Goal: Ask a question: Seek information or help from site administrators or community

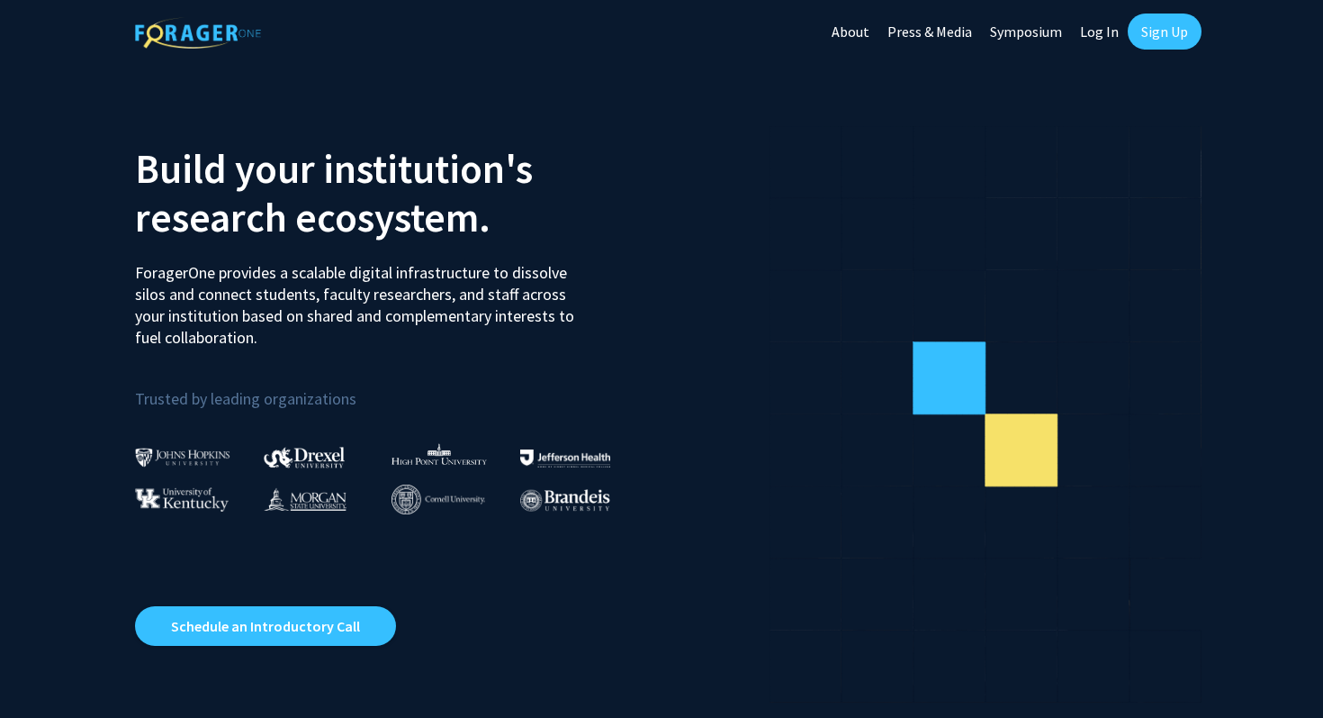
click at [1098, 31] on link "Log In" at bounding box center [1099, 31] width 57 height 63
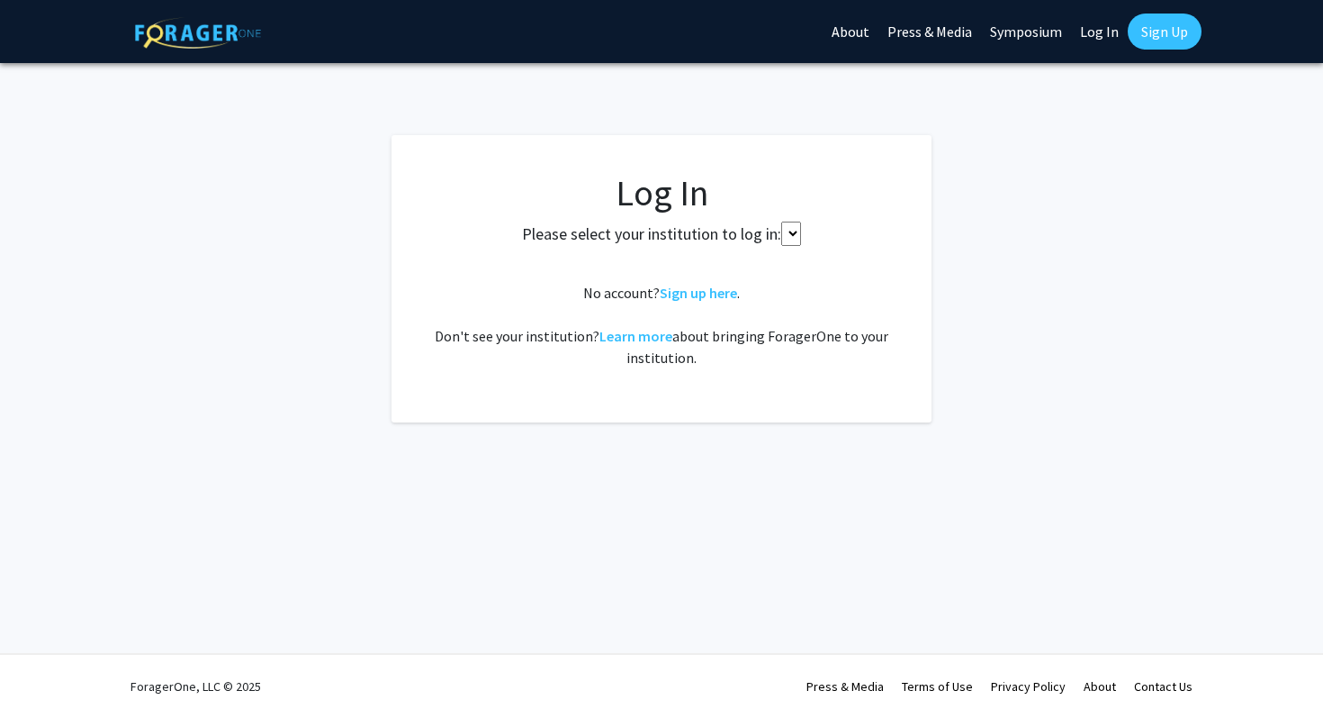
select select
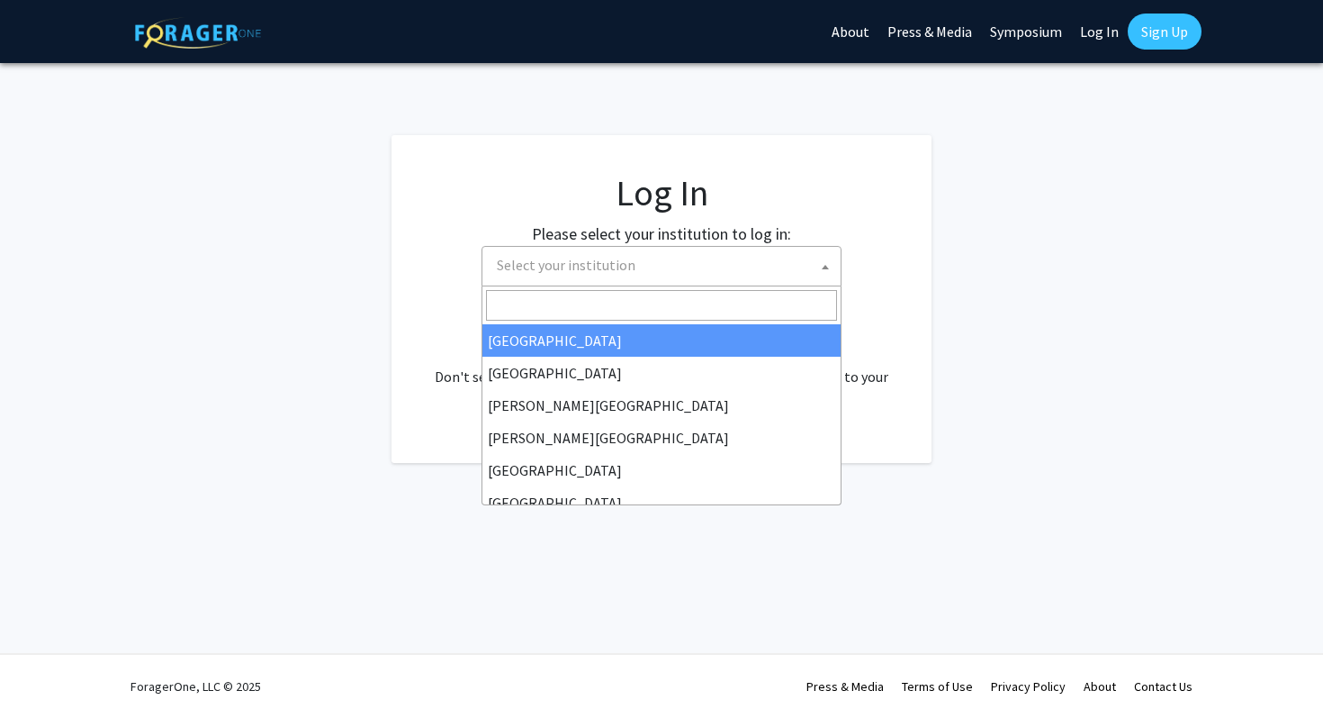
click at [741, 269] on span "Select your institution" at bounding box center [665, 265] width 351 height 37
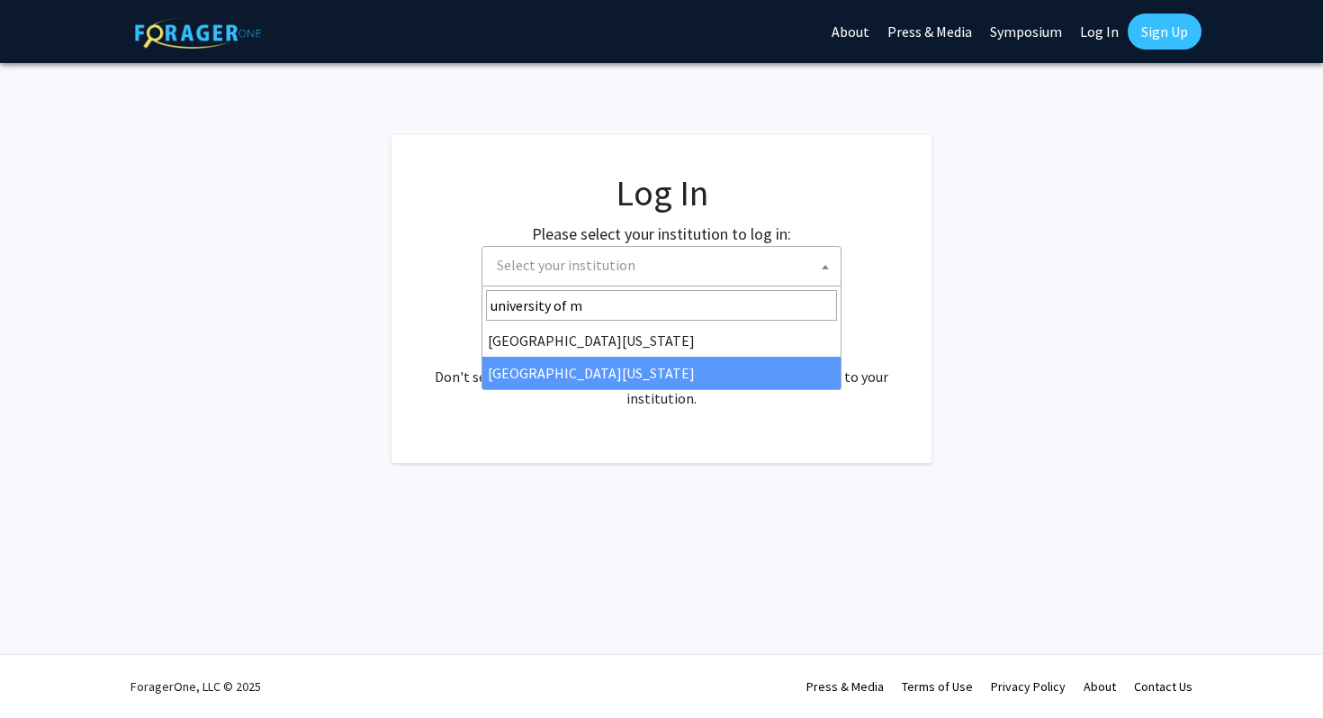
type input "university of m"
select select "33"
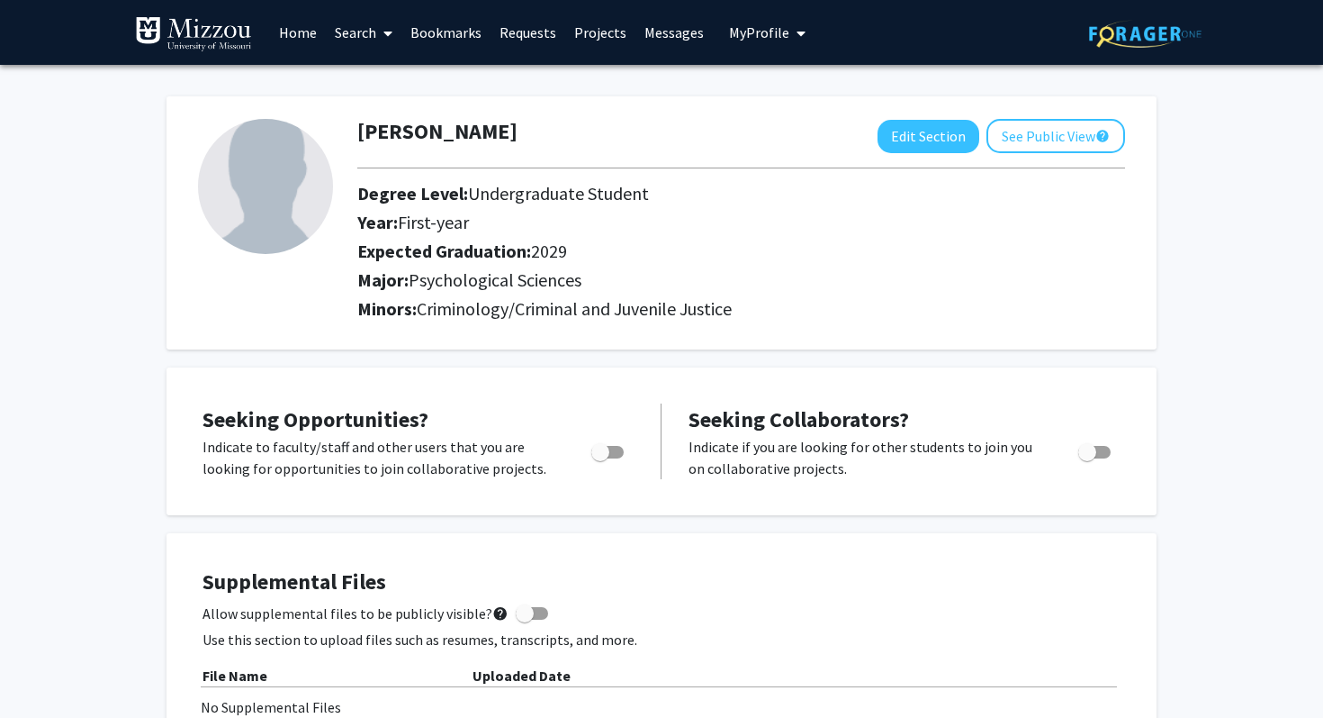
click at [300, 35] on link "Home" at bounding box center [298, 32] width 56 height 63
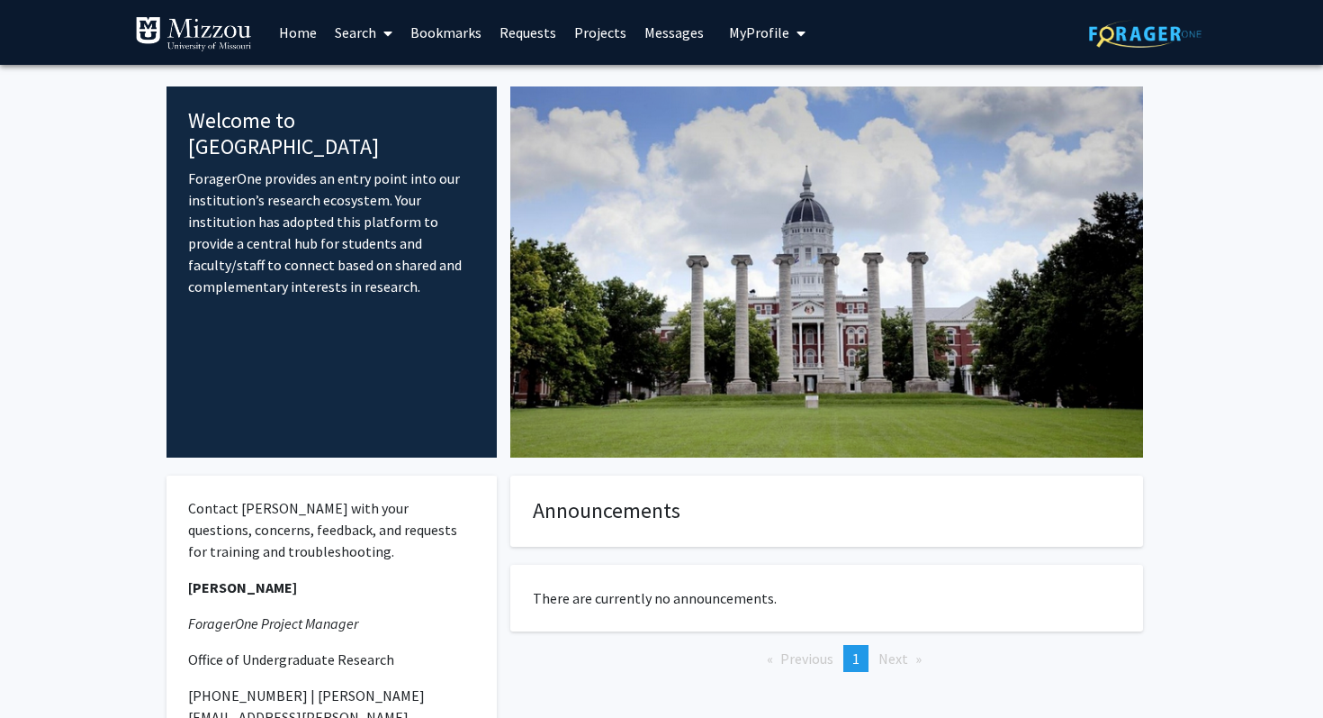
click at [587, 34] on link "Projects" at bounding box center [600, 32] width 70 height 63
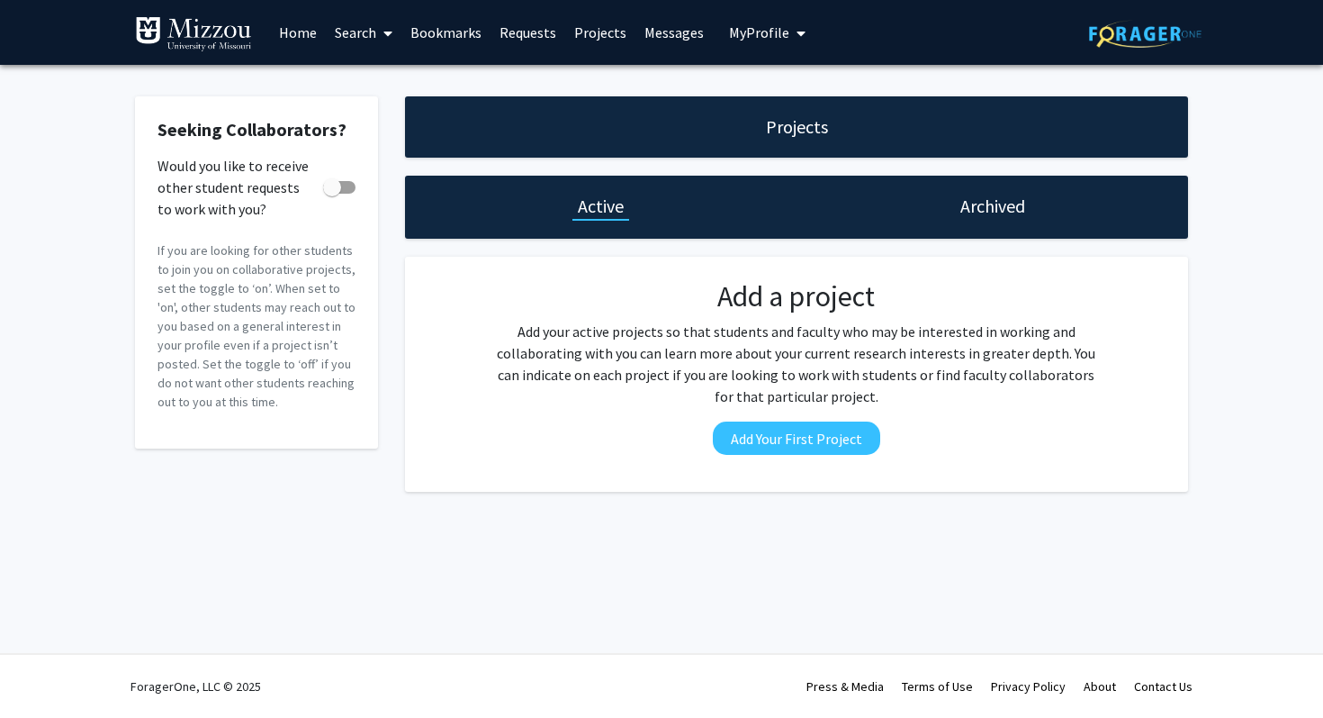
click at [447, 34] on link "Bookmarks" at bounding box center [446, 32] width 89 height 63
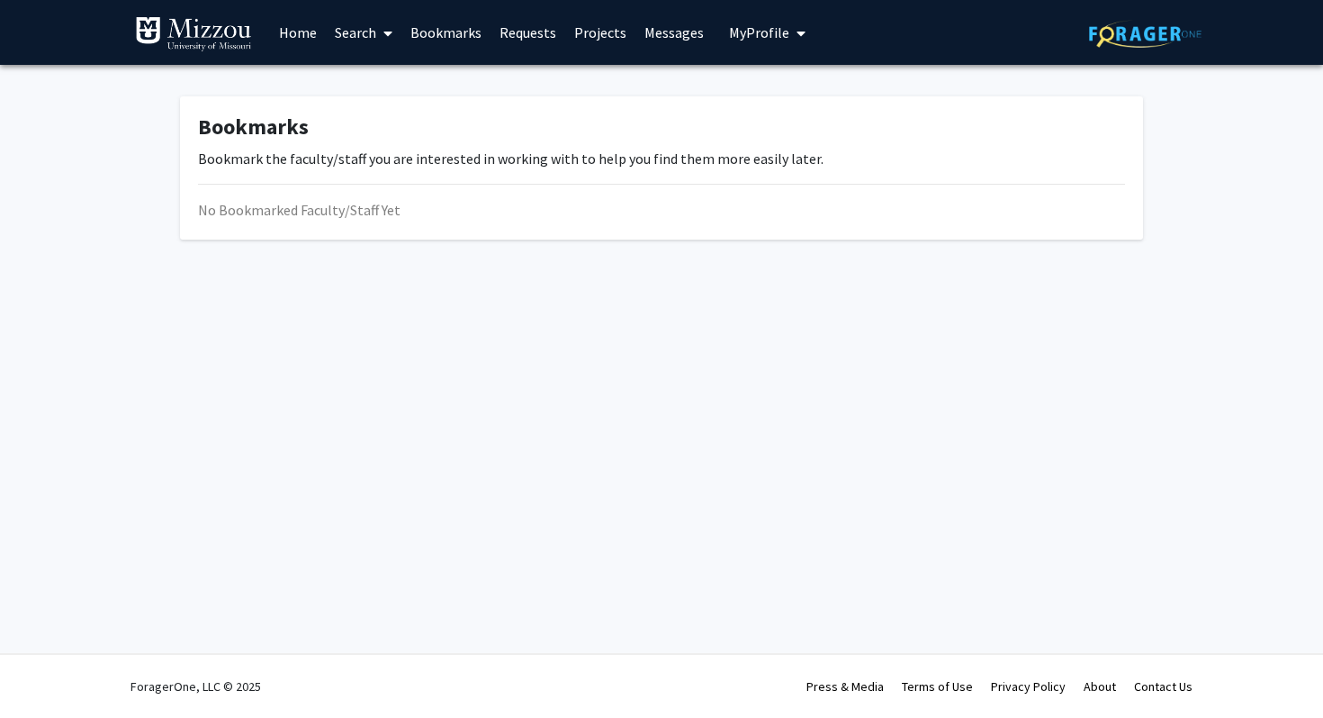
click at [392, 36] on icon at bounding box center [388, 33] width 9 height 14
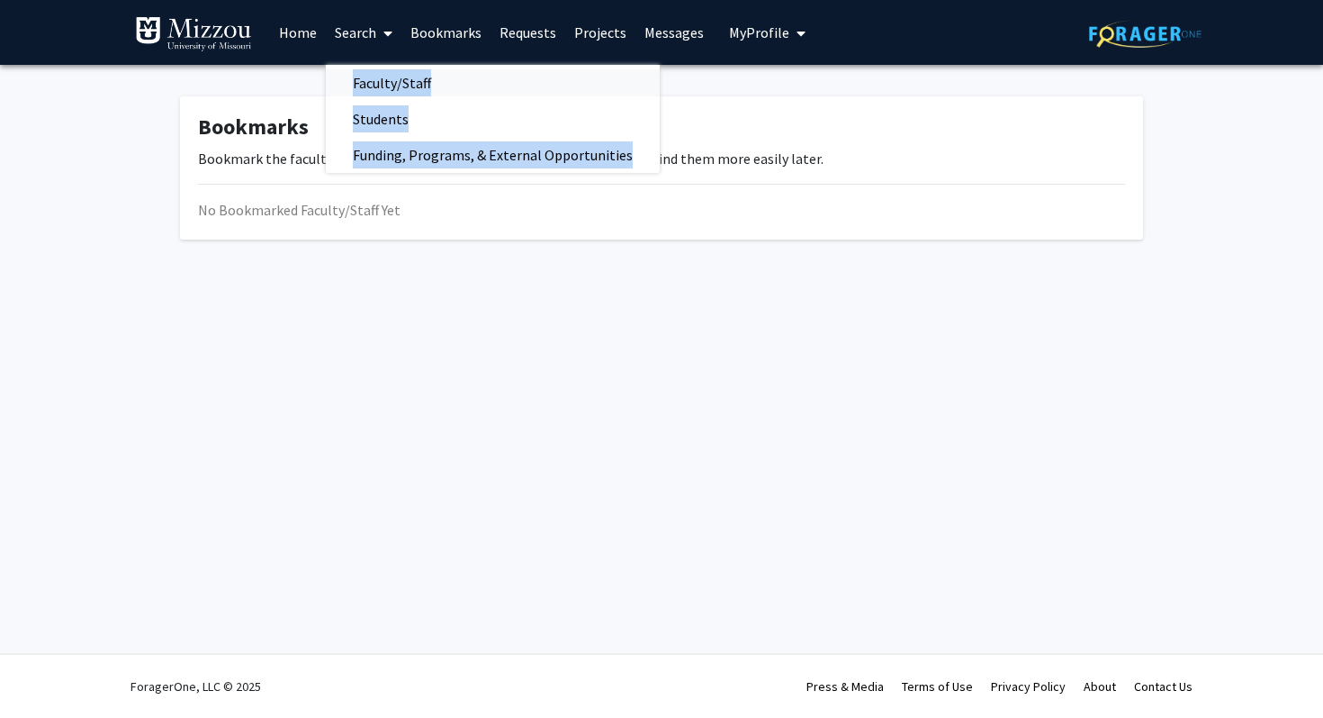
click at [404, 87] on span "Faculty/Staff" at bounding box center [392, 83] width 132 height 36
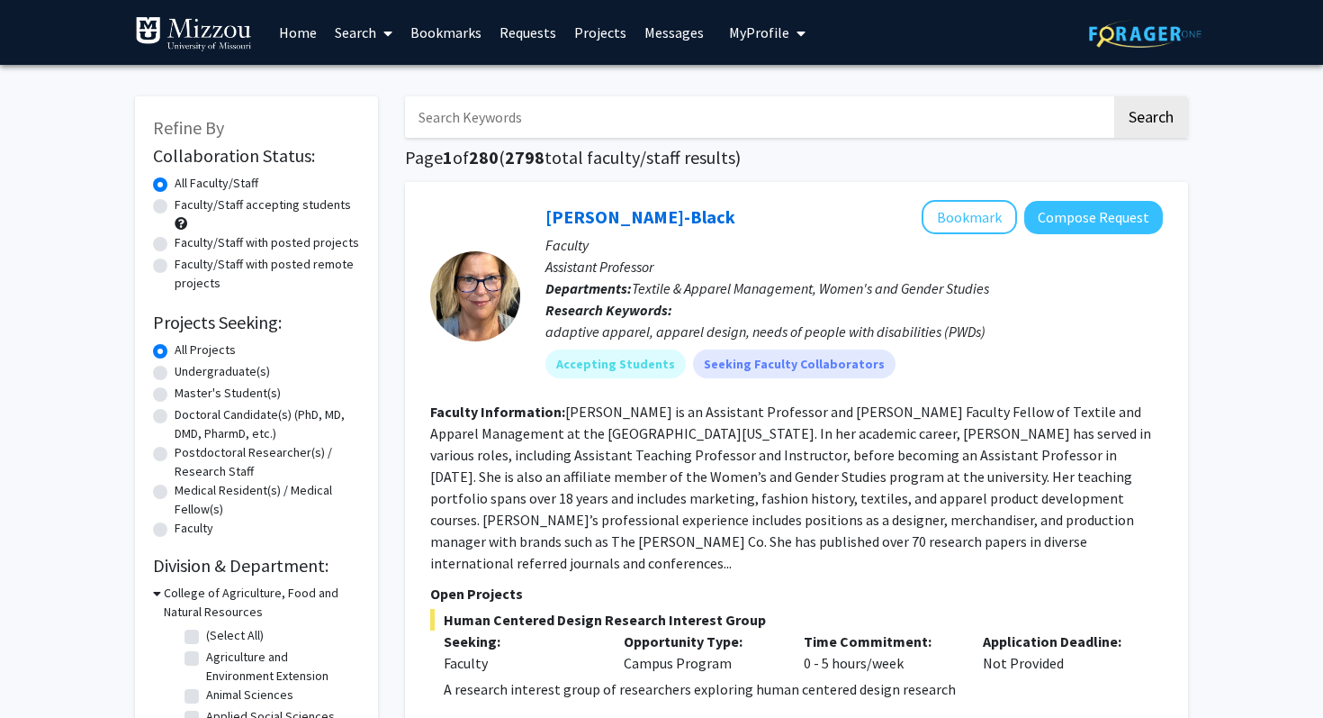
click at [204, 371] on label "Undergraduate(s)" at bounding box center [222, 371] width 95 height 19
click at [186, 371] on input "Undergraduate(s)" at bounding box center [181, 368] width 12 height 12
radio input "true"
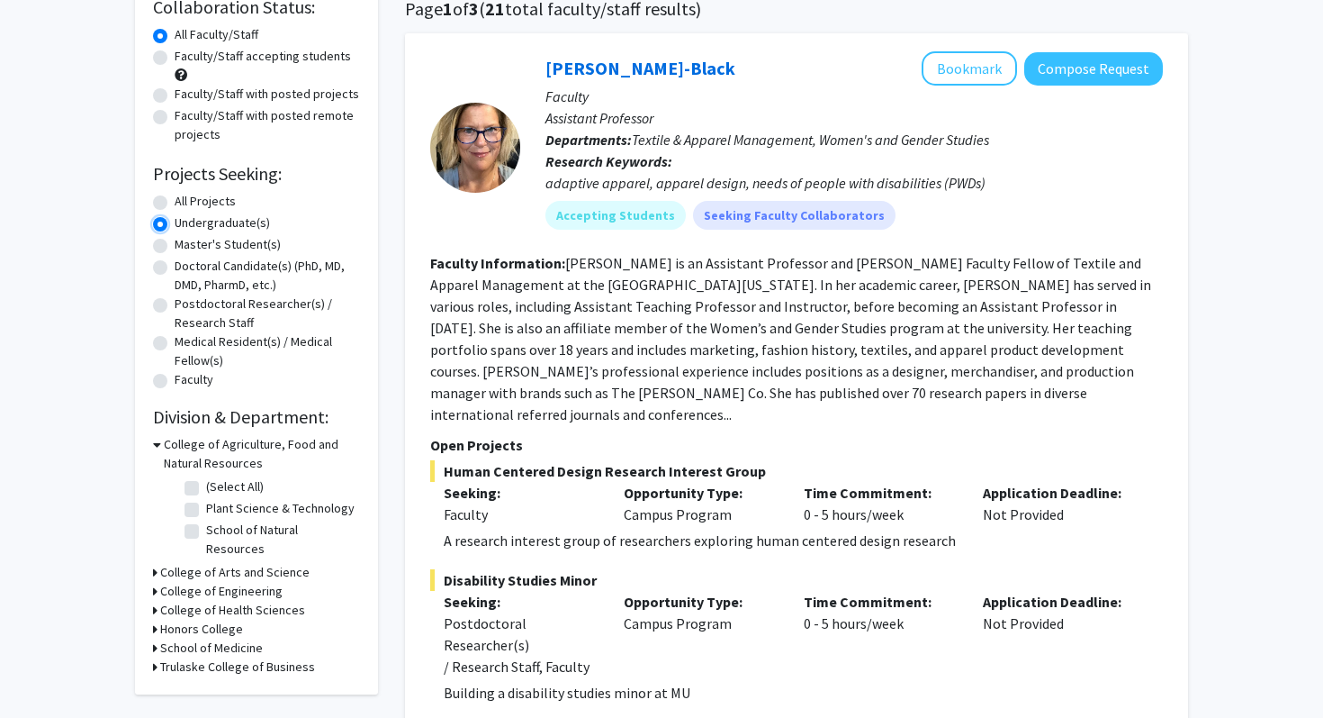
scroll to position [153, 0]
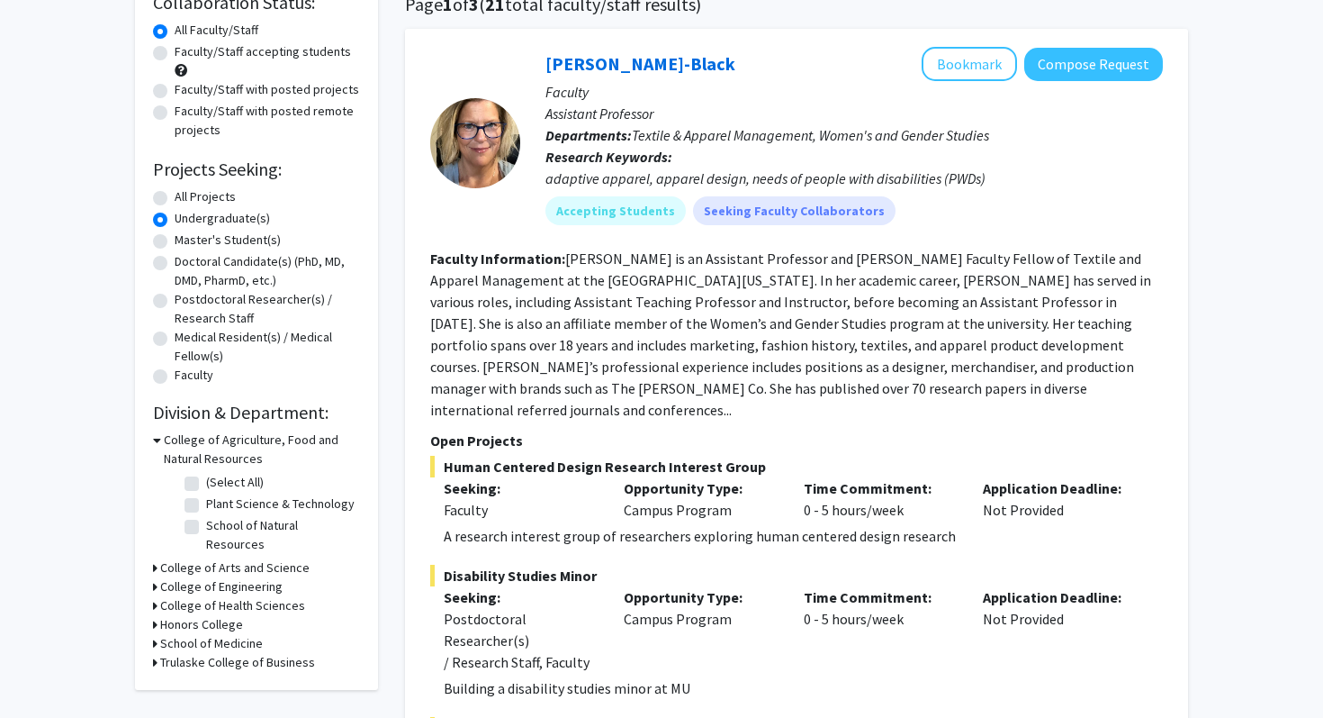
click at [255, 558] on h3 "College of Arts and Science" at bounding box center [234, 567] width 149 height 19
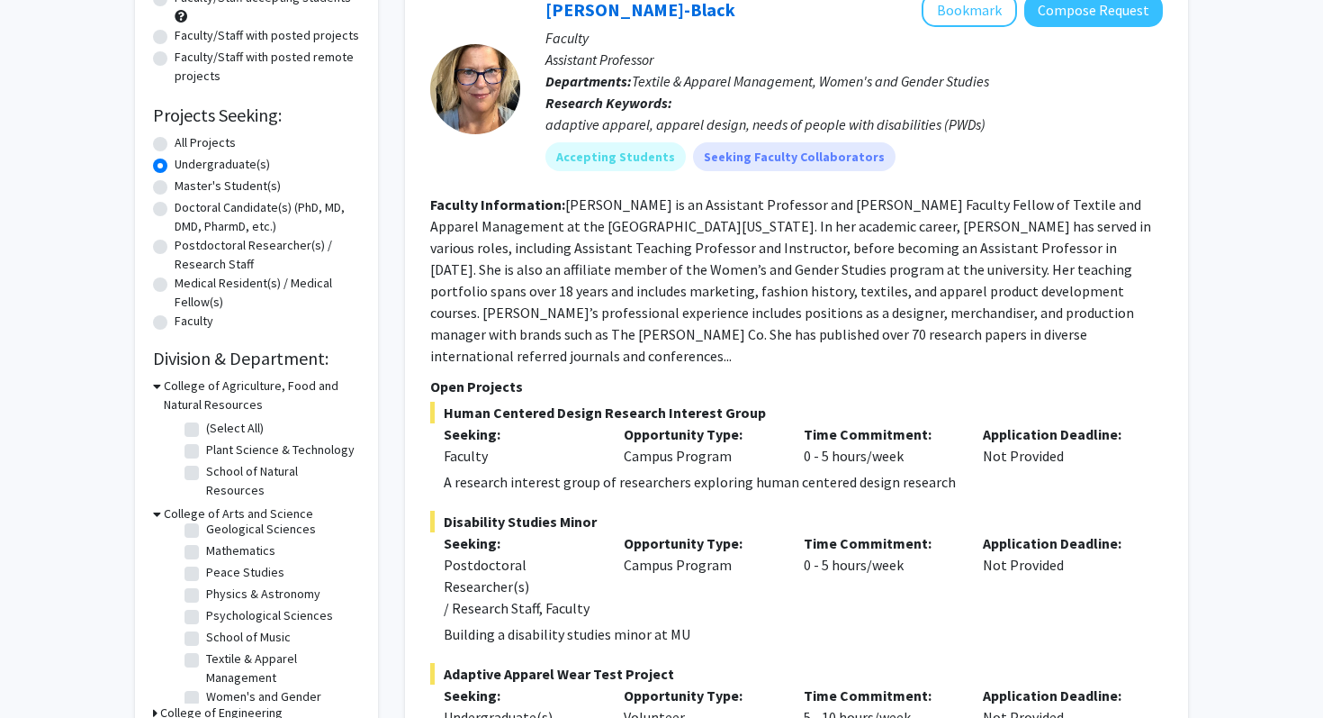
scroll to position [144, 0]
click at [253, 600] on label "Psychological Sciences" at bounding box center [269, 609] width 127 height 19
click at [218, 600] on input "Psychological Sciences" at bounding box center [212, 606] width 12 height 12
checkbox input "true"
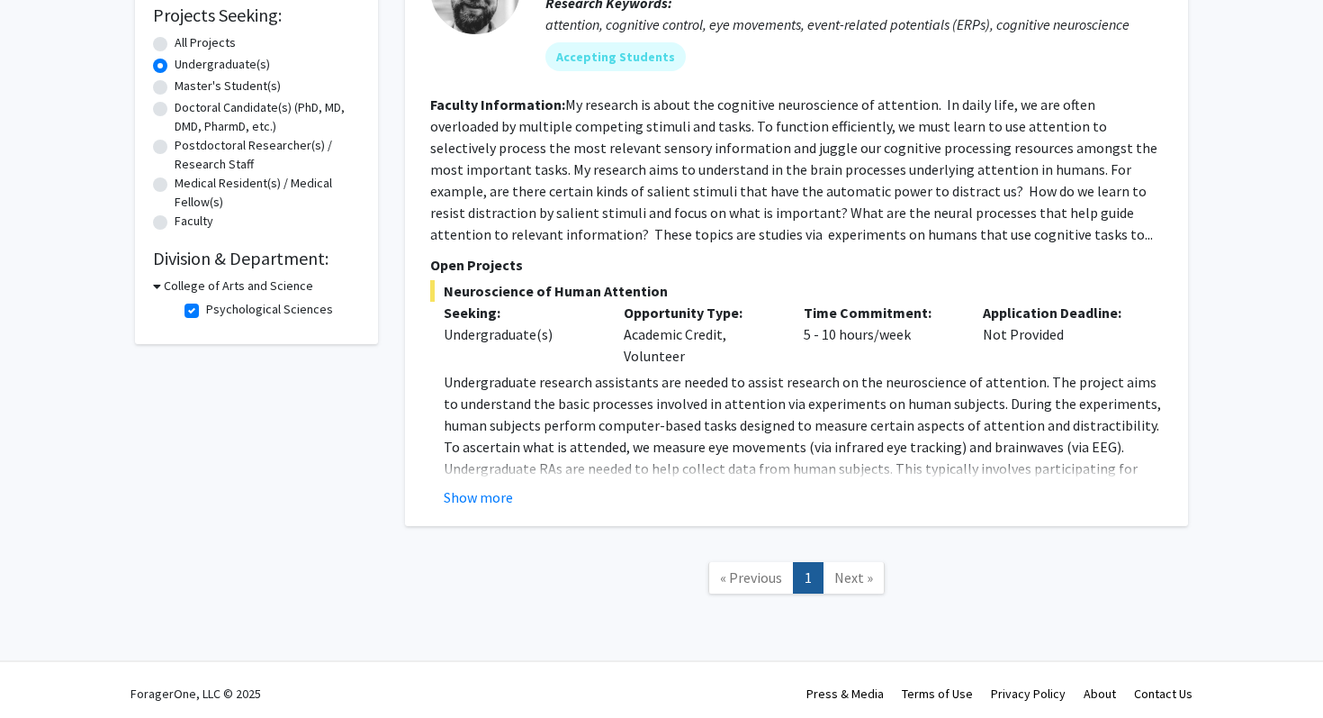
scroll to position [305, 0]
click at [488, 499] on button "Show more" at bounding box center [478, 499] width 69 height 22
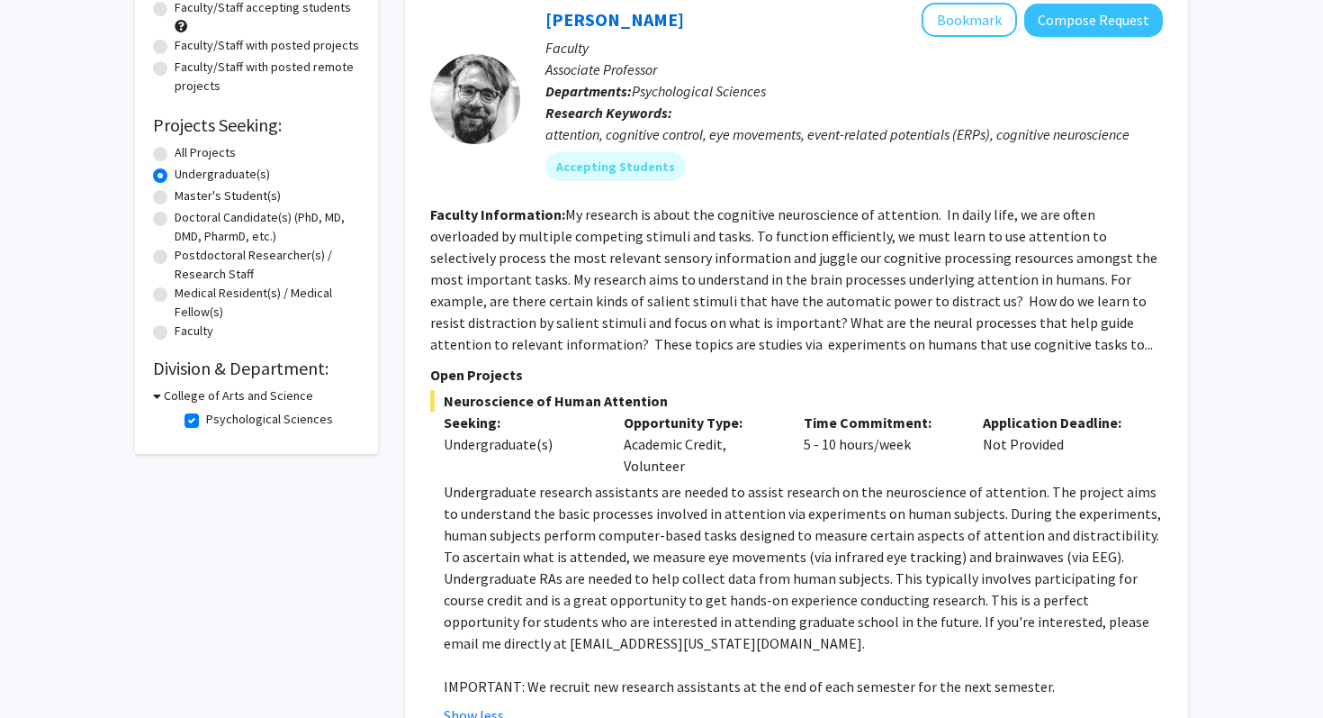
scroll to position [0, 0]
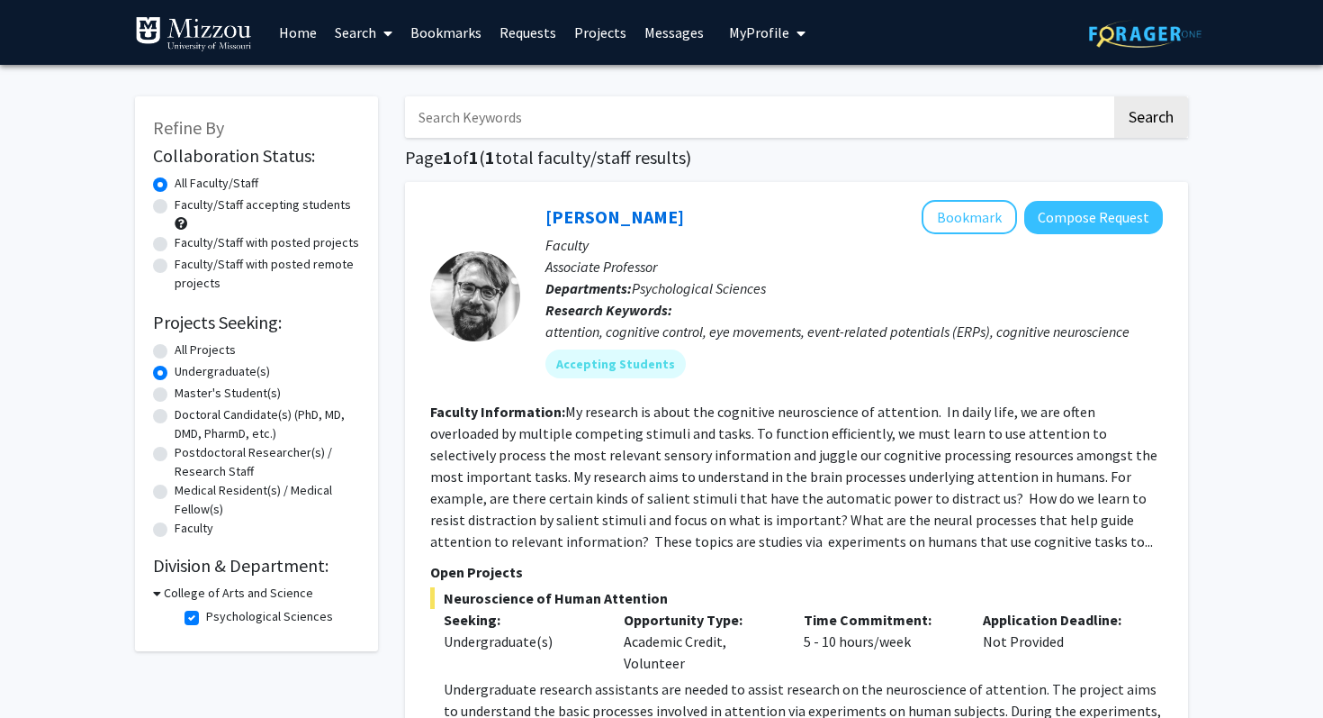
click at [221, 178] on label "All Faculty/Staff" at bounding box center [217, 183] width 84 height 19
click at [186, 178] on input "All Faculty/Staff" at bounding box center [181, 180] width 12 height 12
click at [1082, 238] on p "Faculty" at bounding box center [855, 245] width 618 height 22
click at [1088, 220] on button "Compose Request" at bounding box center [1094, 217] width 139 height 33
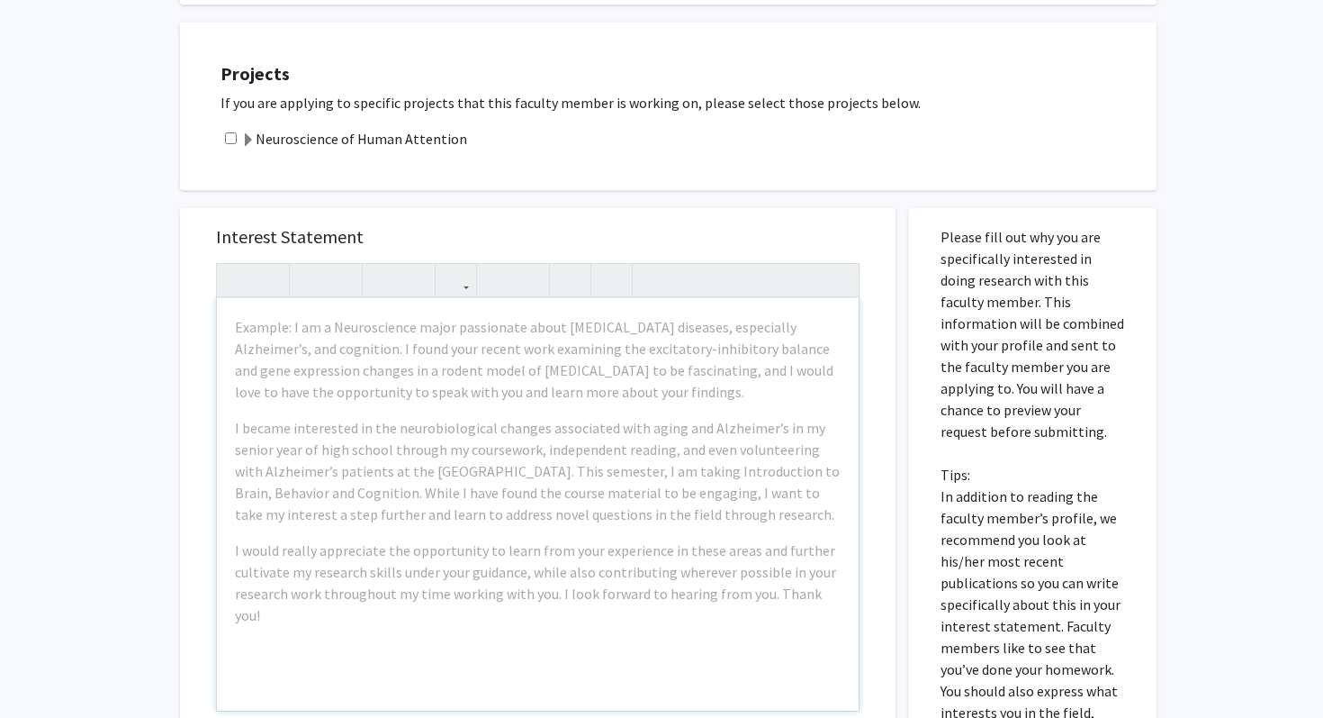
scroll to position [357, 0]
click at [409, 136] on label "Neuroscience of Human Attention" at bounding box center [354, 138] width 226 height 22
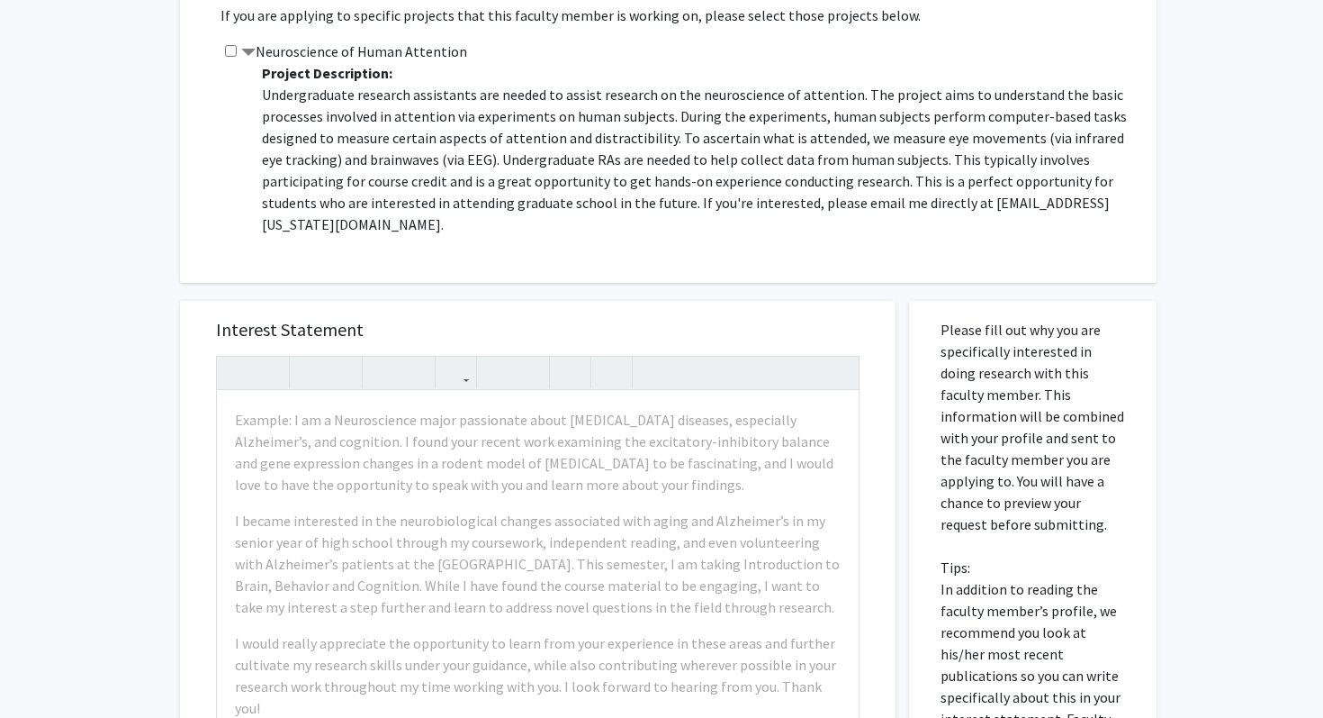
scroll to position [482, 0]
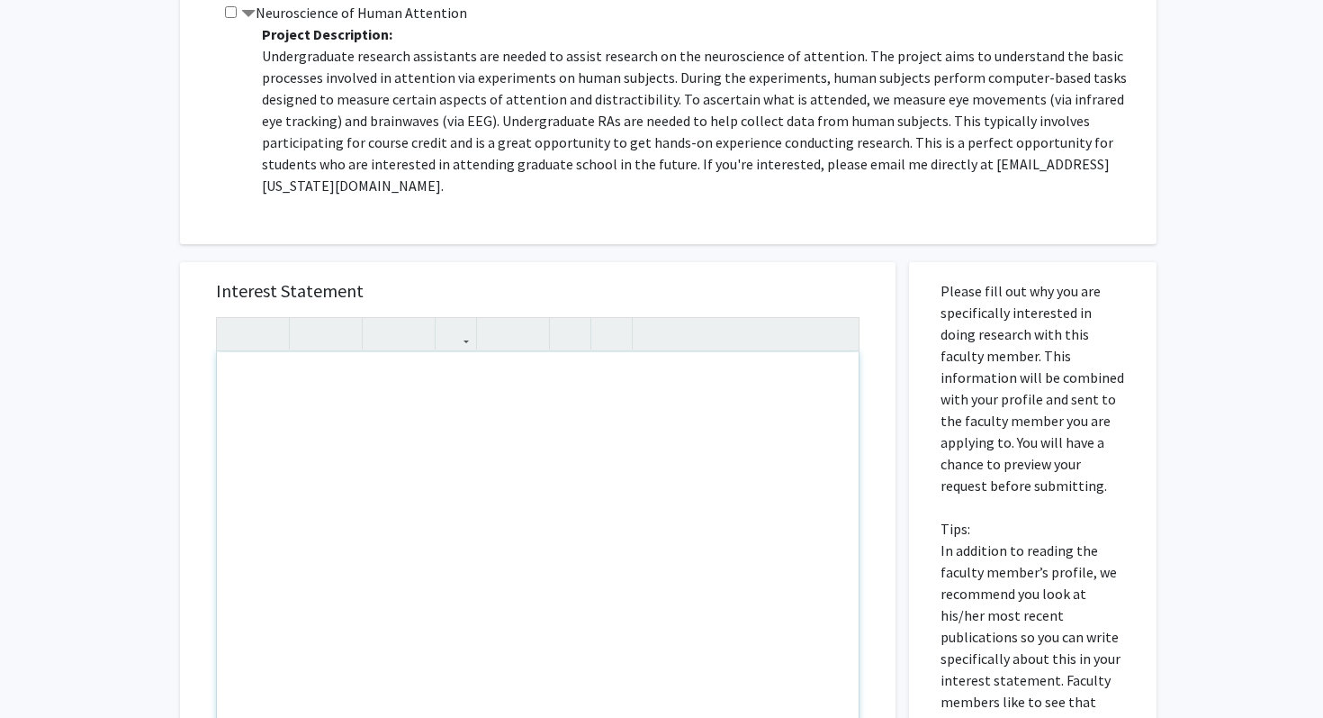
click at [243, 395] on div "Note to users with screen readers: Please press Alt+0 or Option+0 to deactivate…" at bounding box center [538, 558] width 642 height 412
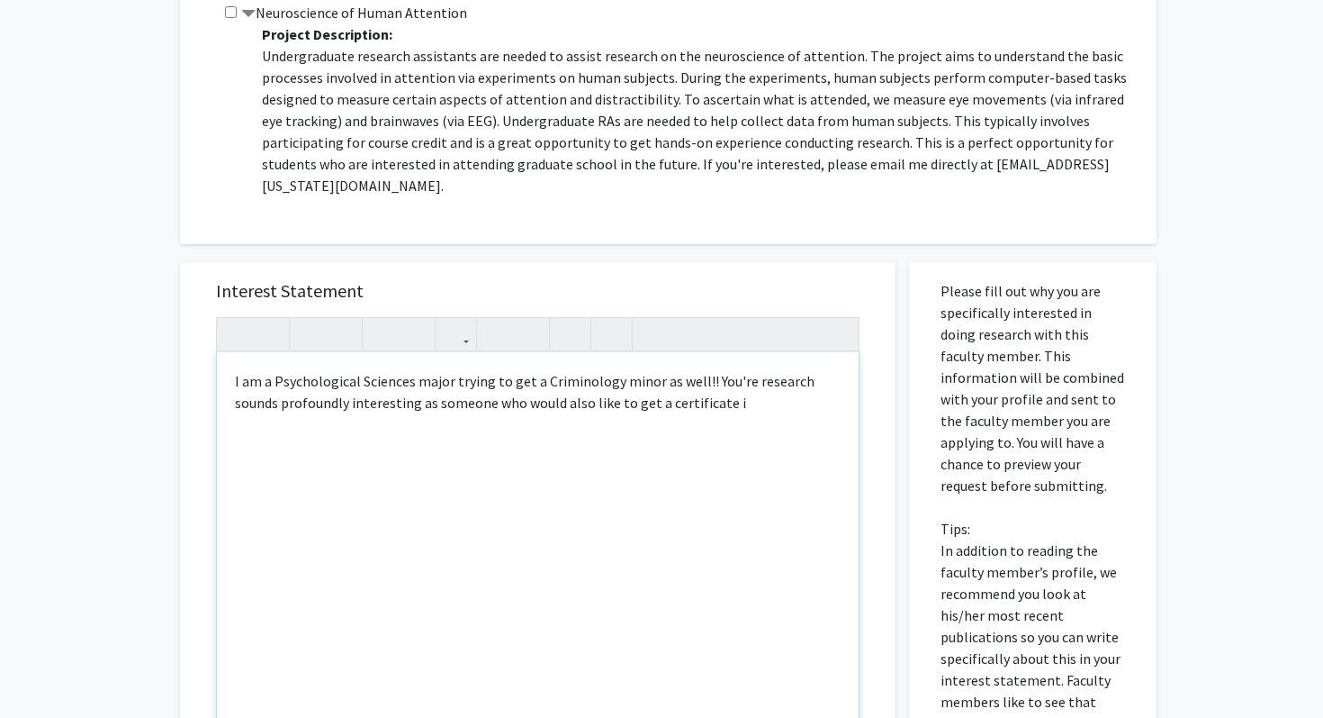
type textarea "I am a Psychological Sciences major trying to get a Criminology minor as well!!…"
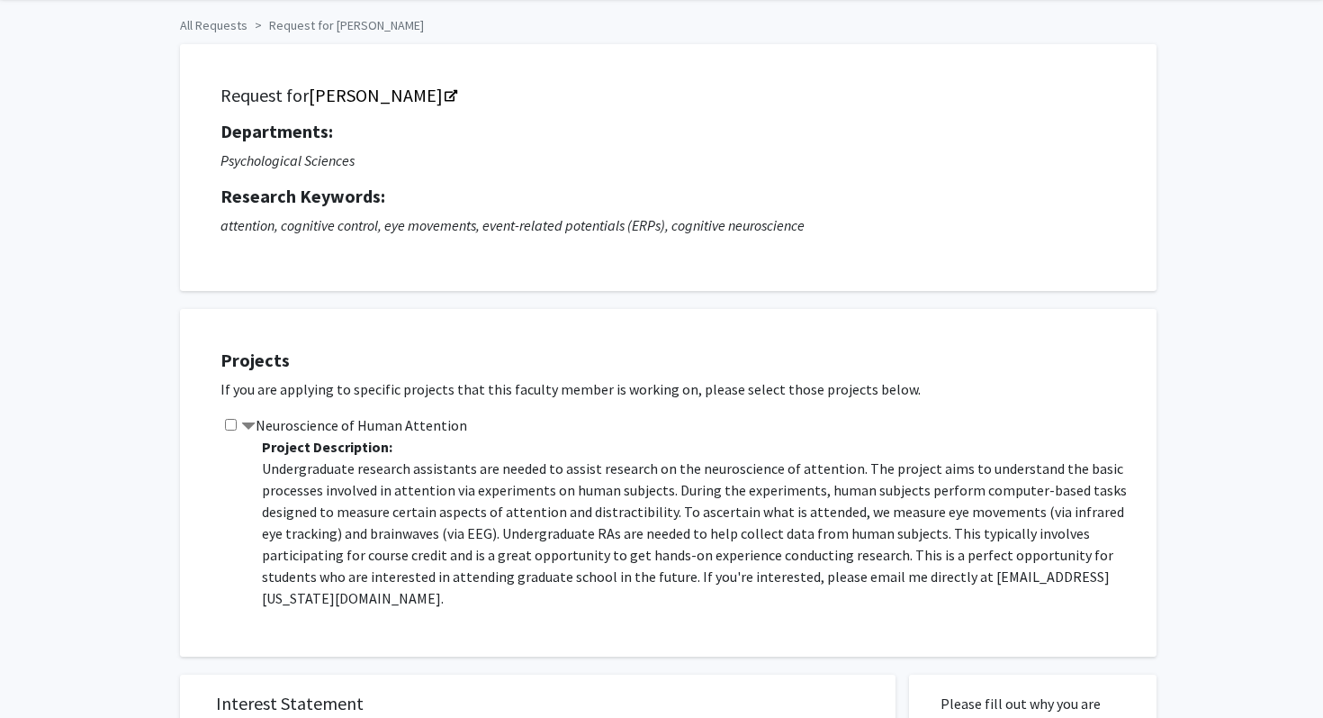
scroll to position [0, 0]
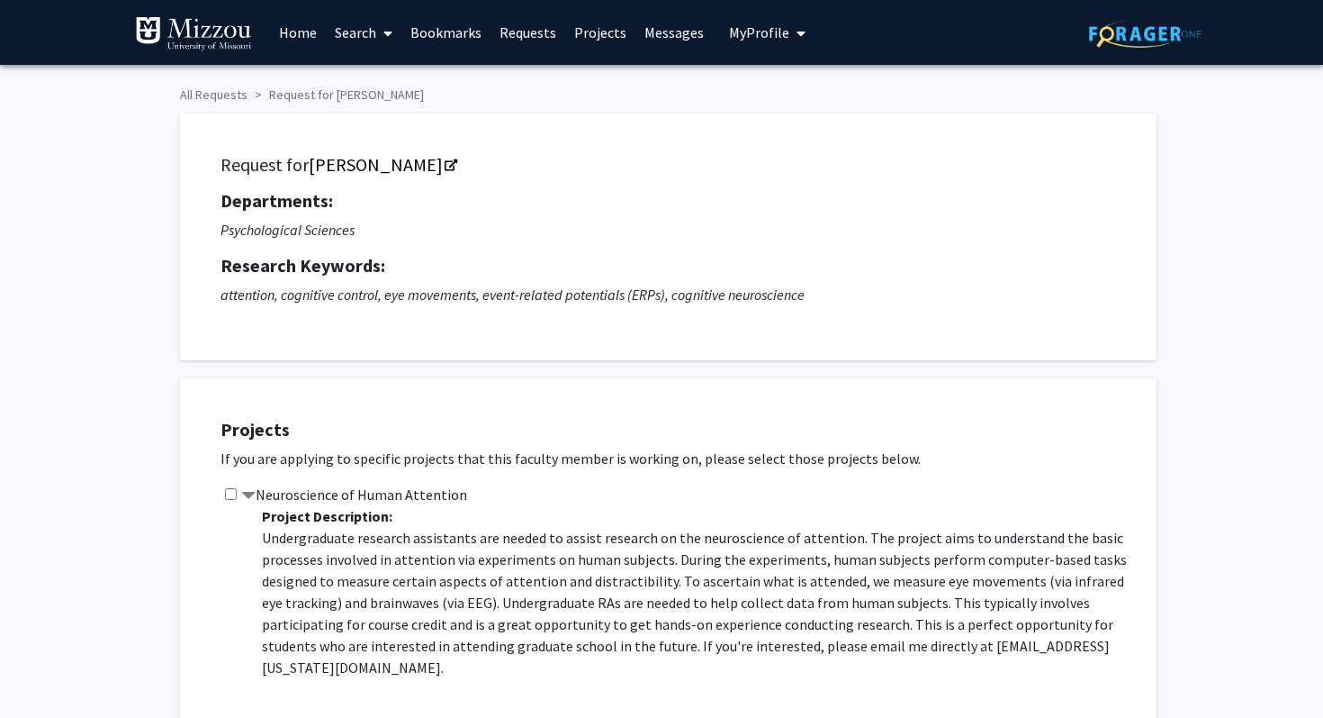
click at [242, 35] on img at bounding box center [193, 34] width 117 height 36
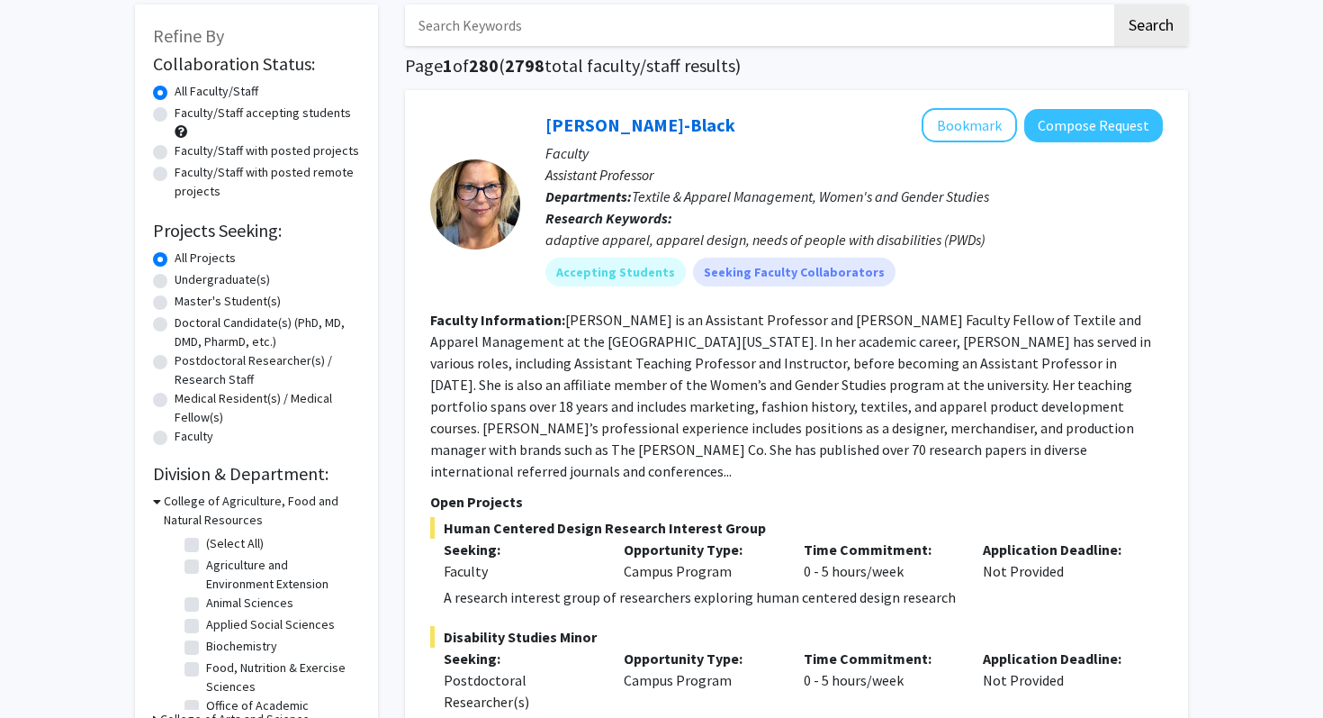
scroll to position [99, 0]
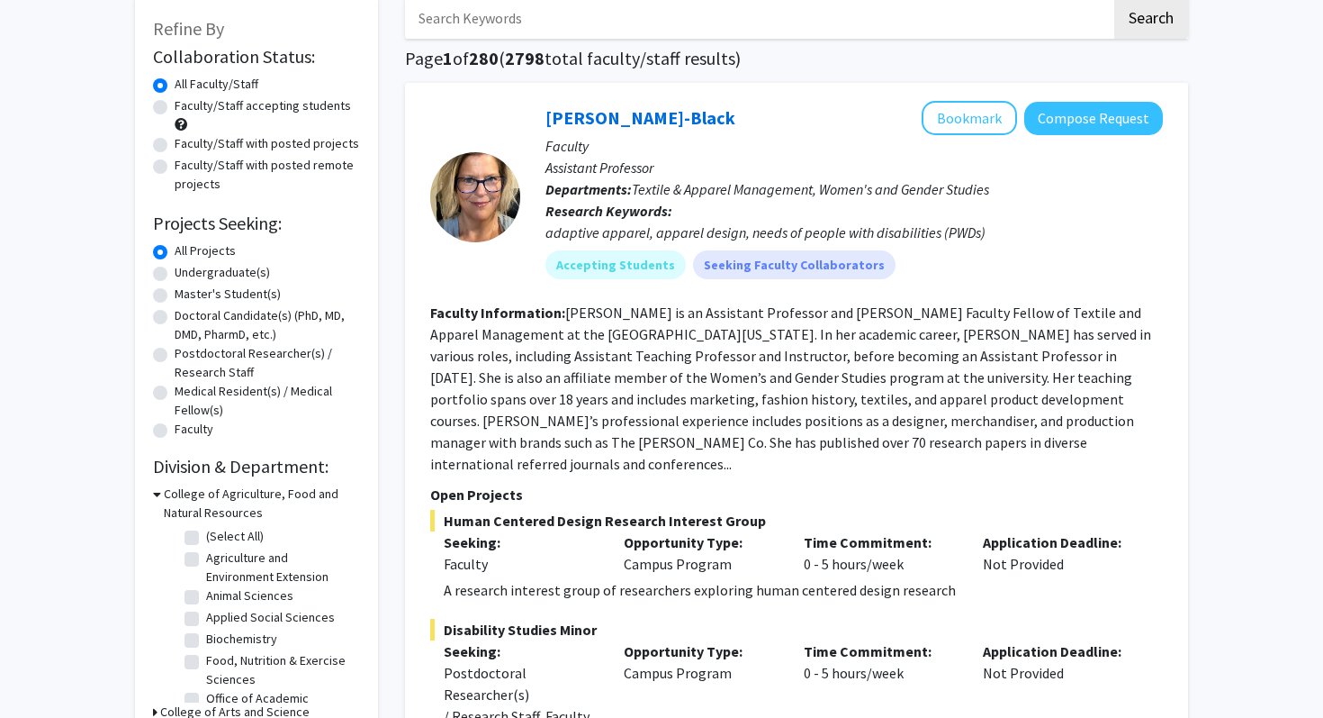
click at [204, 268] on label "Undergraduate(s)" at bounding box center [222, 272] width 95 height 19
click at [186, 268] on input "Undergraduate(s)" at bounding box center [181, 269] width 12 height 12
radio input "true"
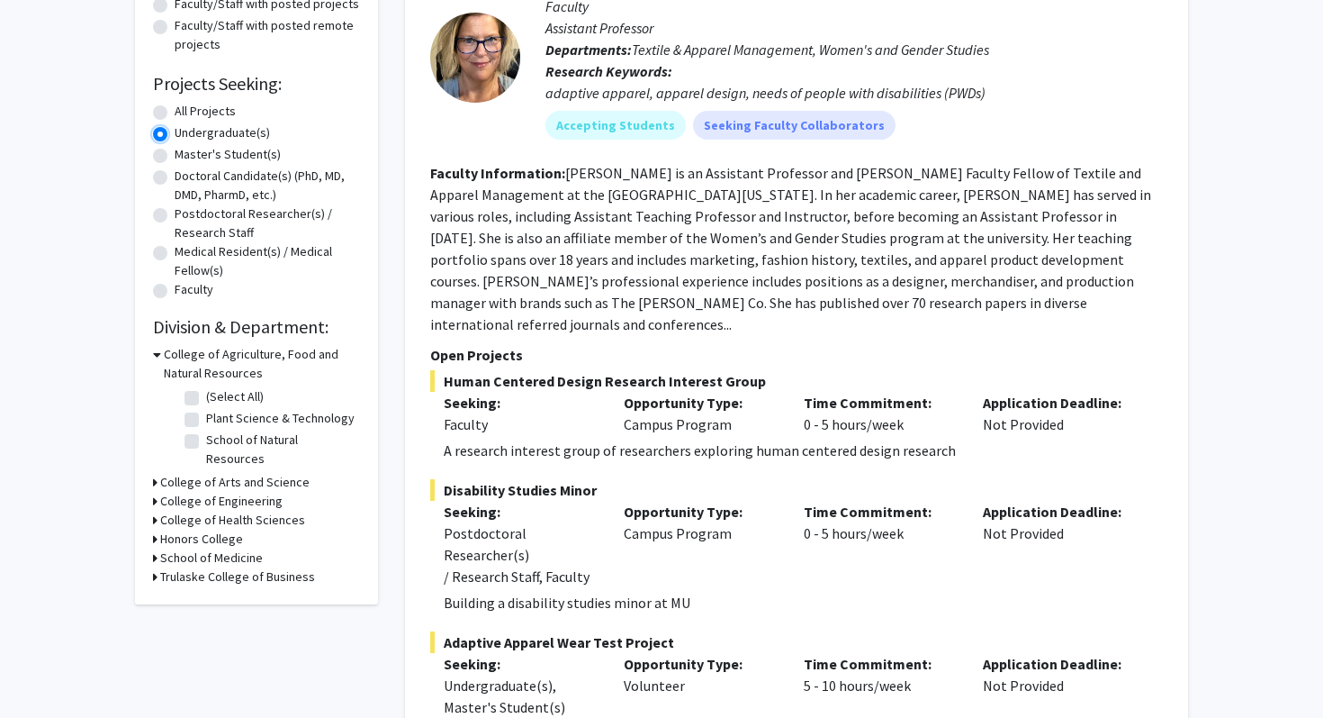
scroll to position [243, 0]
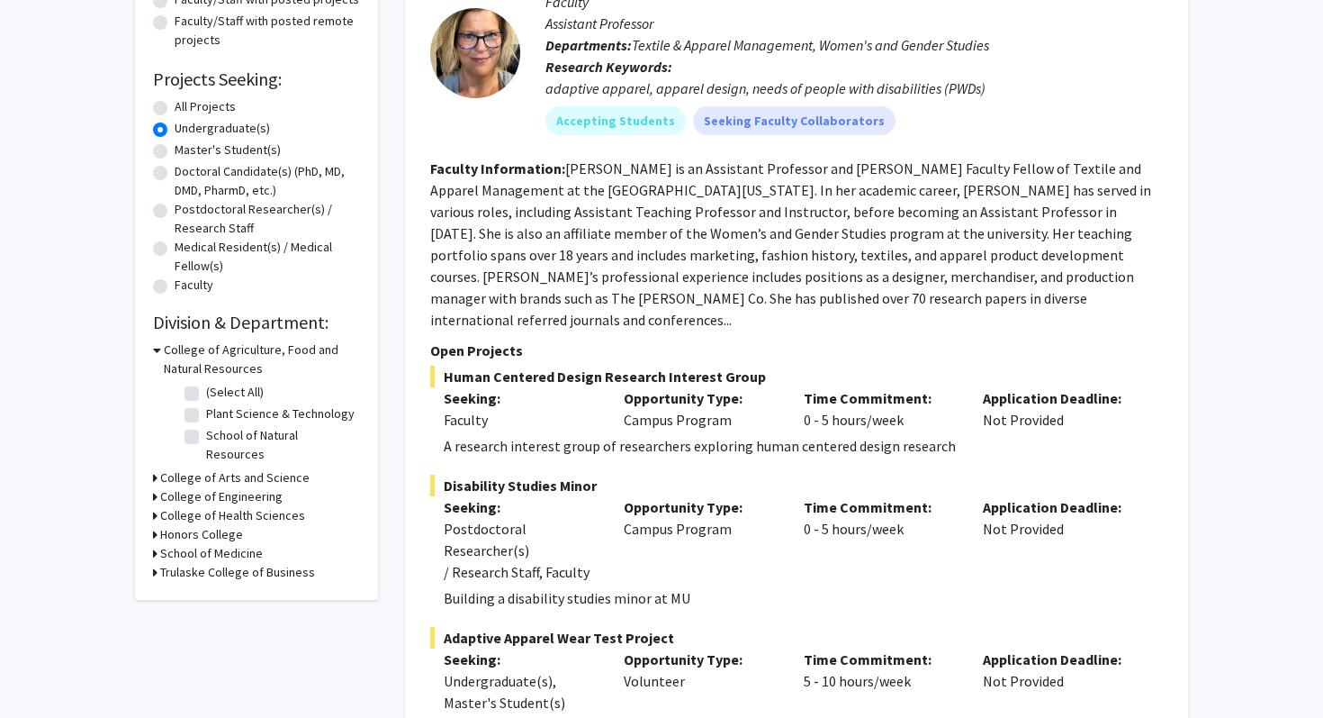
click at [252, 468] on h3 "College of Arts and Science" at bounding box center [234, 477] width 149 height 19
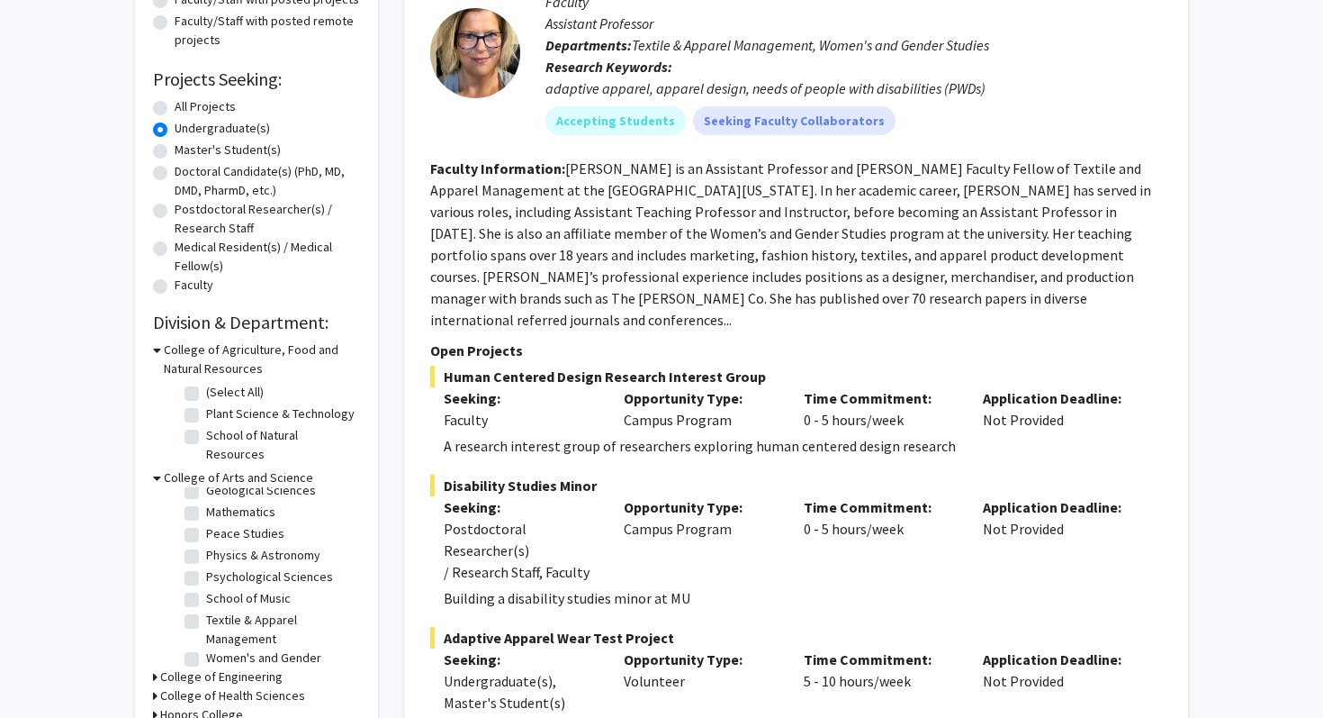
scroll to position [164, 0]
click at [260, 544] on label "Psychological Sciences" at bounding box center [269, 553] width 127 height 19
click at [218, 544] on input "Psychological Sciences" at bounding box center [212, 550] width 12 height 12
checkbox input "true"
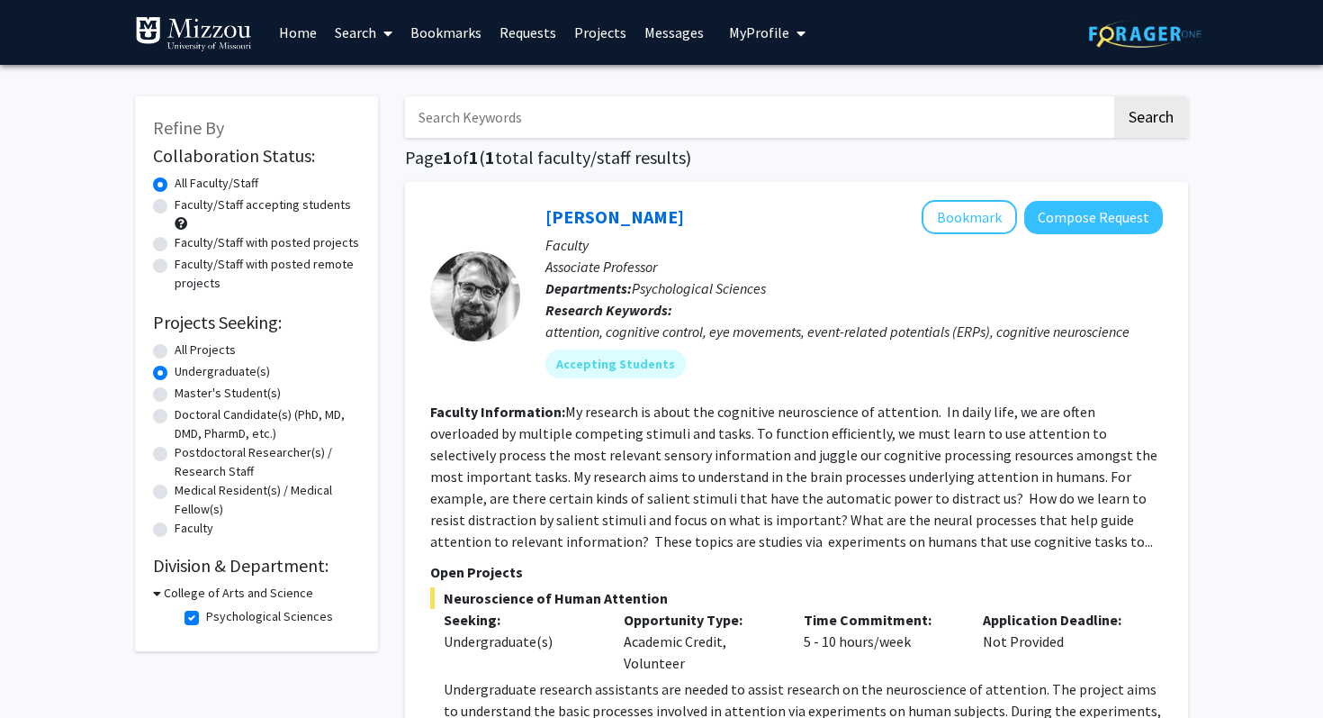
click at [498, 290] on div at bounding box center [475, 296] width 90 height 90
click at [592, 225] on link "Nicholas Gaspelin" at bounding box center [615, 216] width 139 height 23
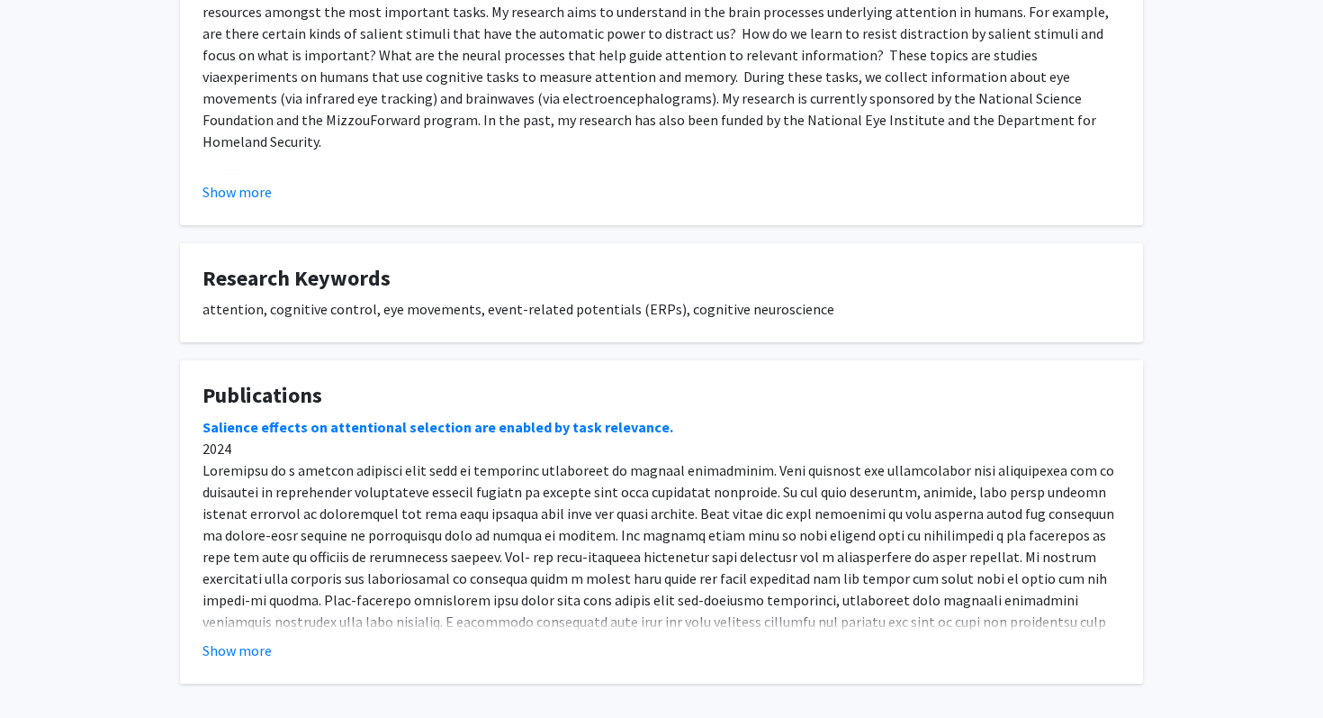
scroll to position [729, 0]
click at [229, 651] on button "Show more" at bounding box center [237, 648] width 69 height 22
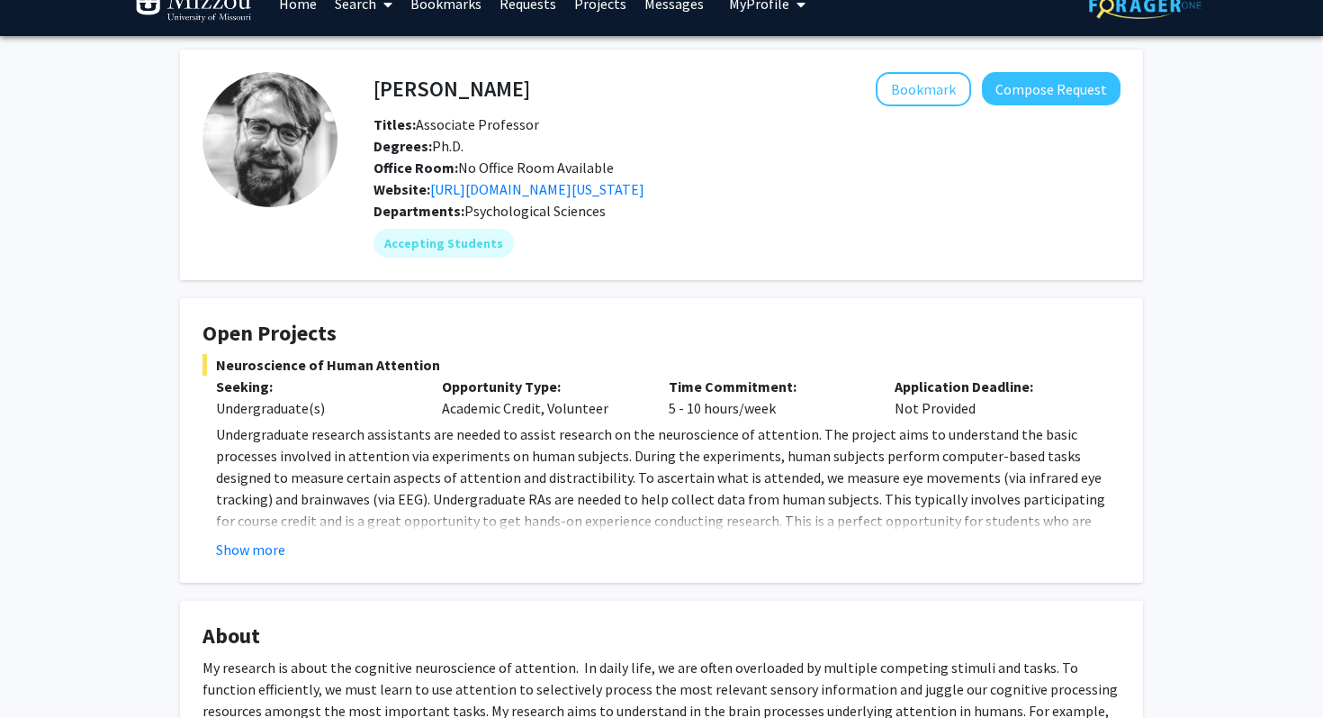
scroll to position [0, 0]
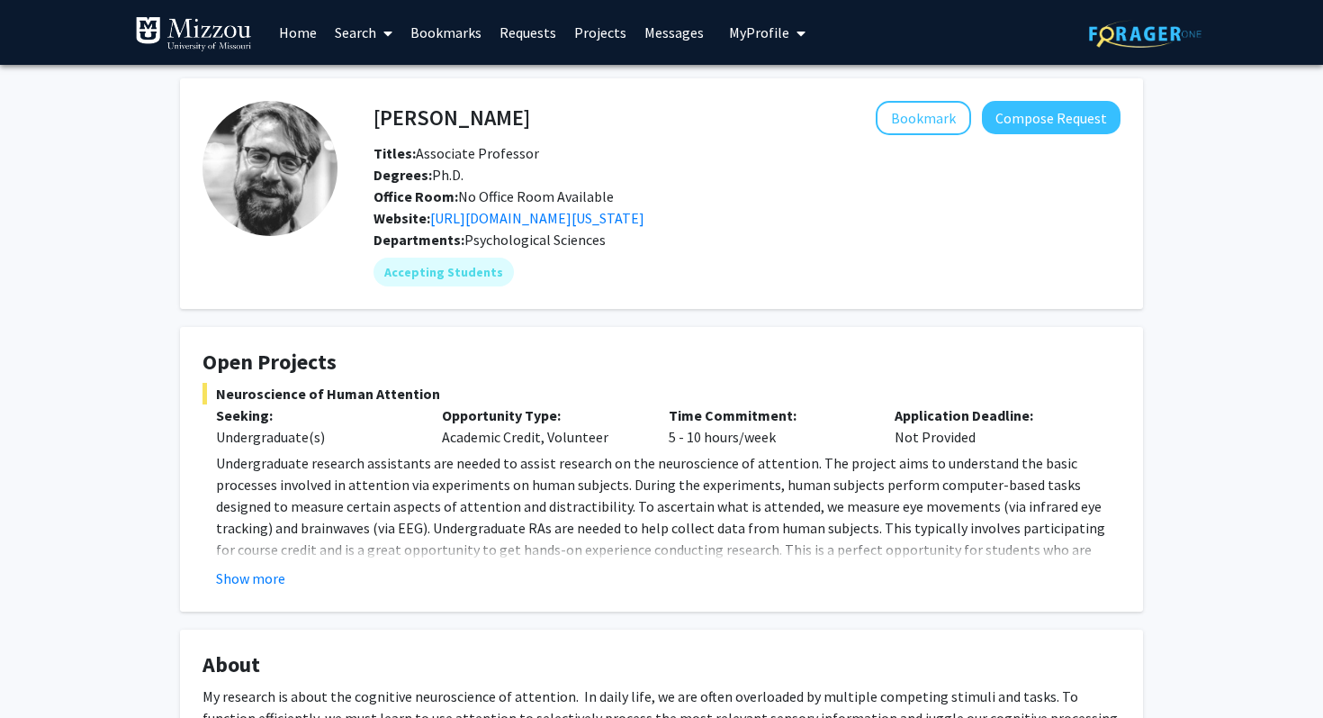
click at [371, 42] on link "Search" at bounding box center [364, 32] width 76 height 63
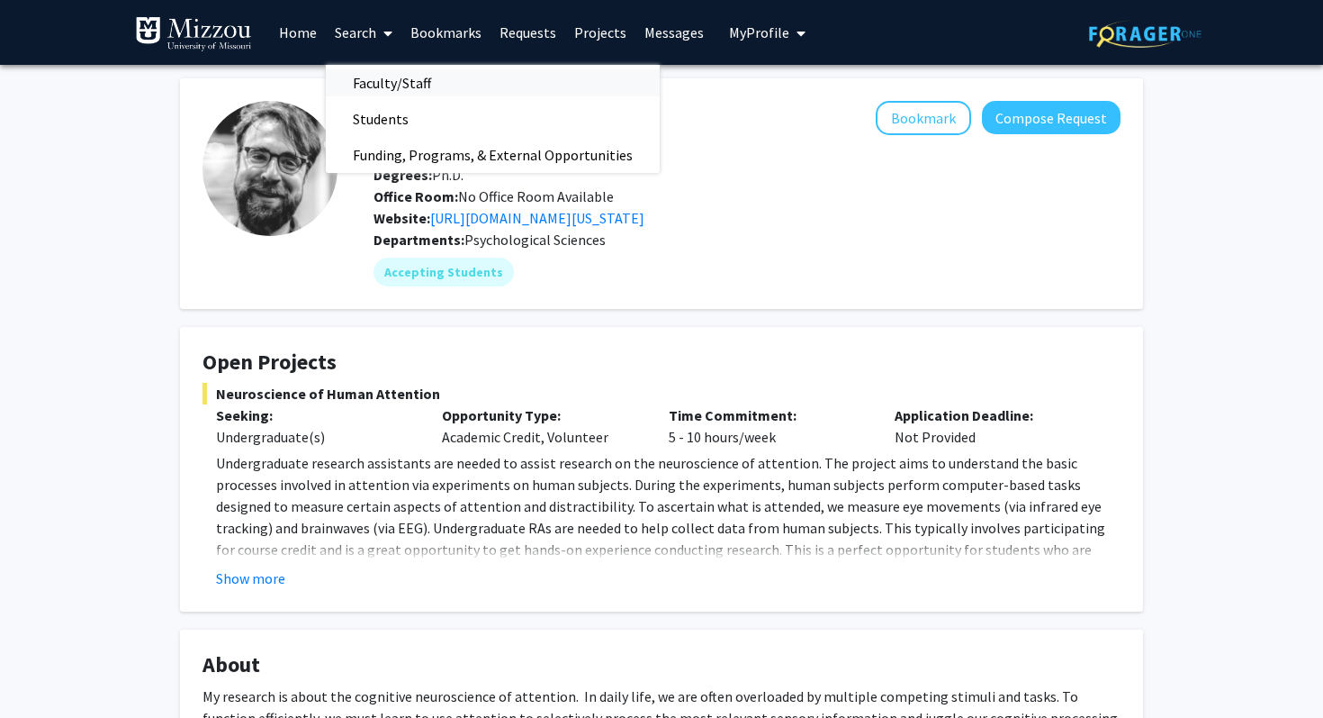
click at [373, 80] on span "Faculty/Staff" at bounding box center [392, 83] width 132 height 36
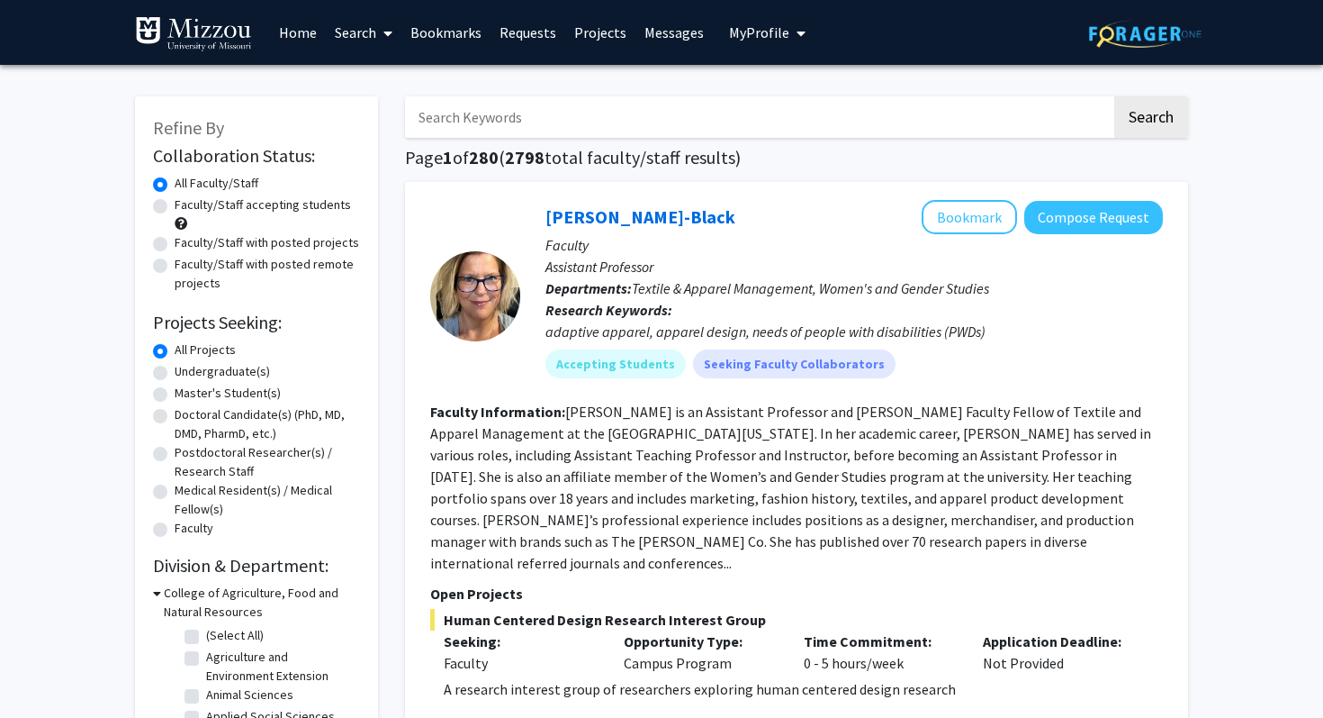
click at [515, 117] on input "Search Keywords" at bounding box center [758, 116] width 707 height 41
type input "kerns"
click at [1115, 96] on button "Search" at bounding box center [1152, 116] width 74 height 41
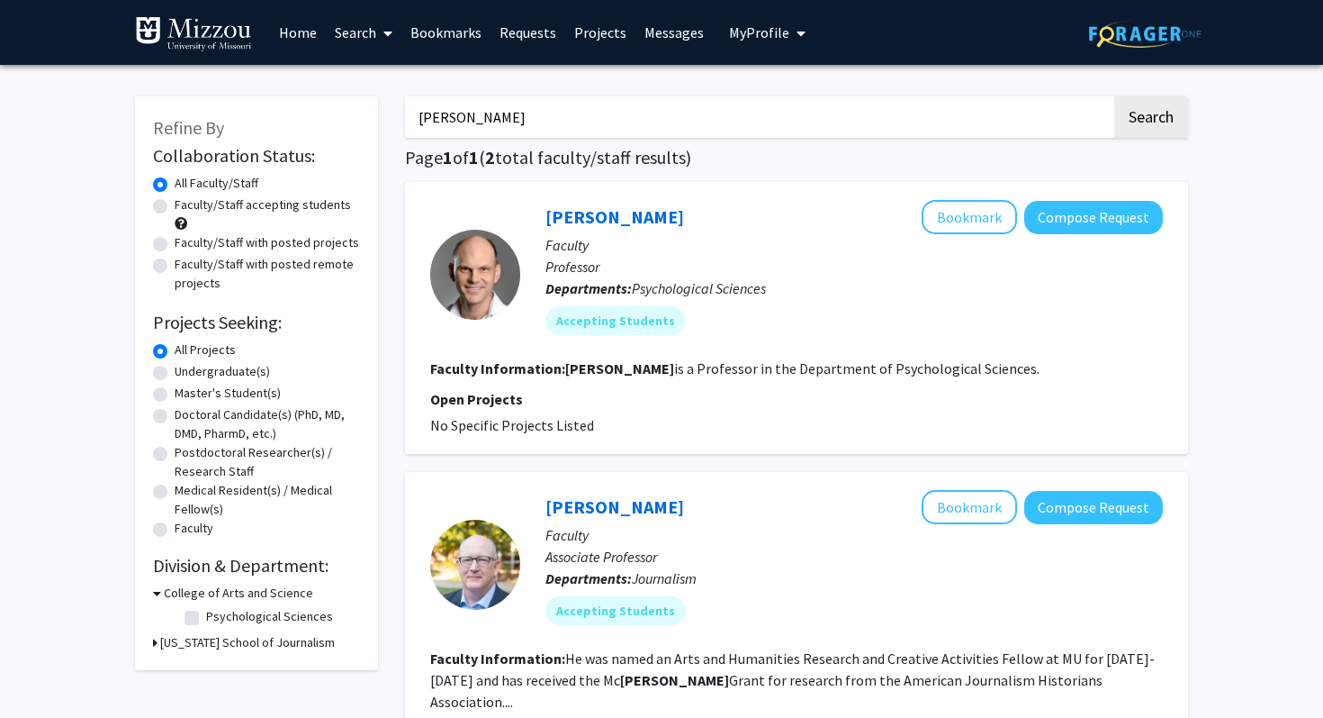
click at [469, 260] on div at bounding box center [475, 275] width 90 height 90
click at [596, 212] on link "John Kerns" at bounding box center [615, 216] width 139 height 23
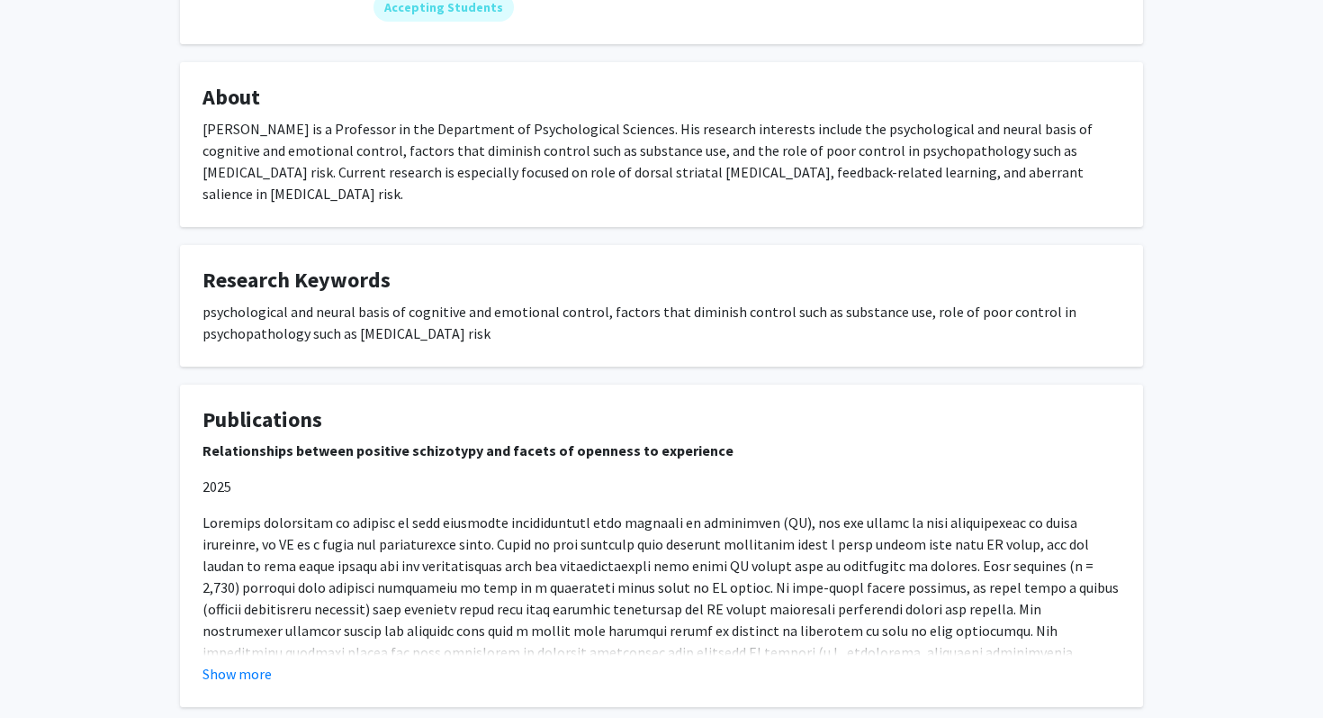
scroll to position [266, 0]
click at [242, 662] on button "Show more" at bounding box center [237, 673] width 69 height 22
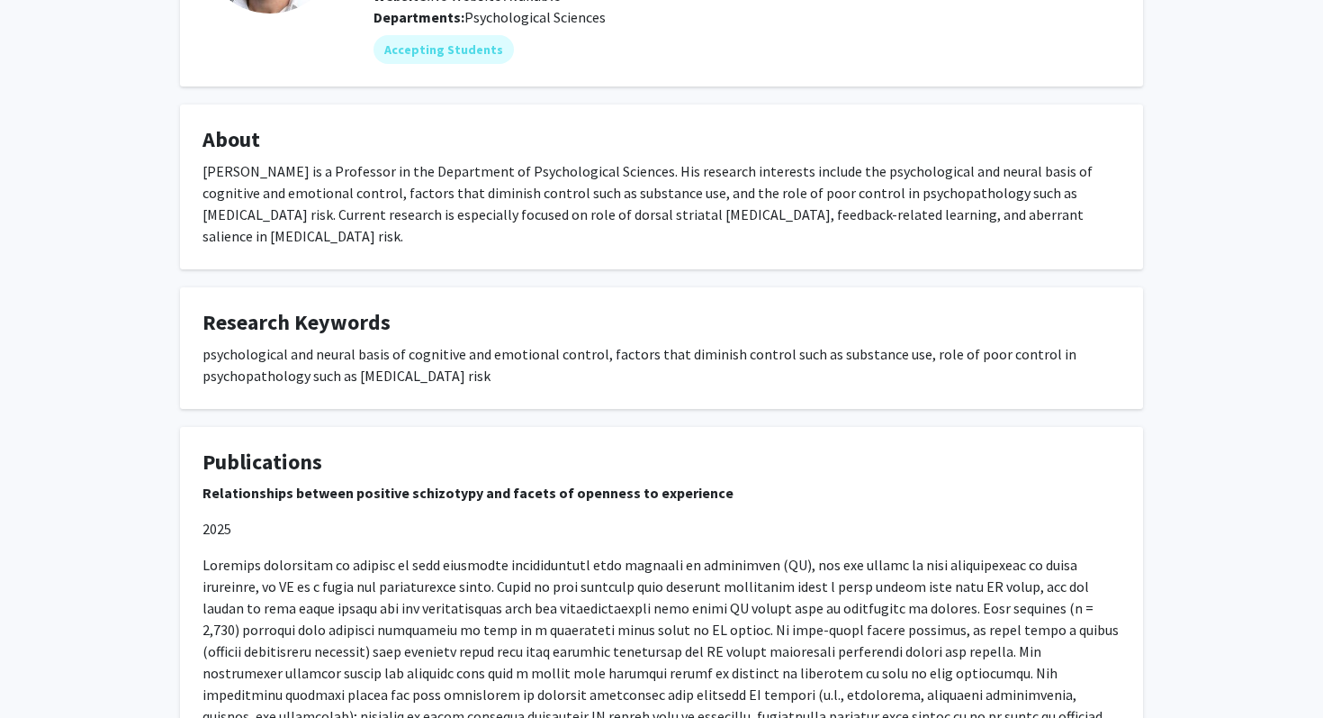
scroll to position [0, 0]
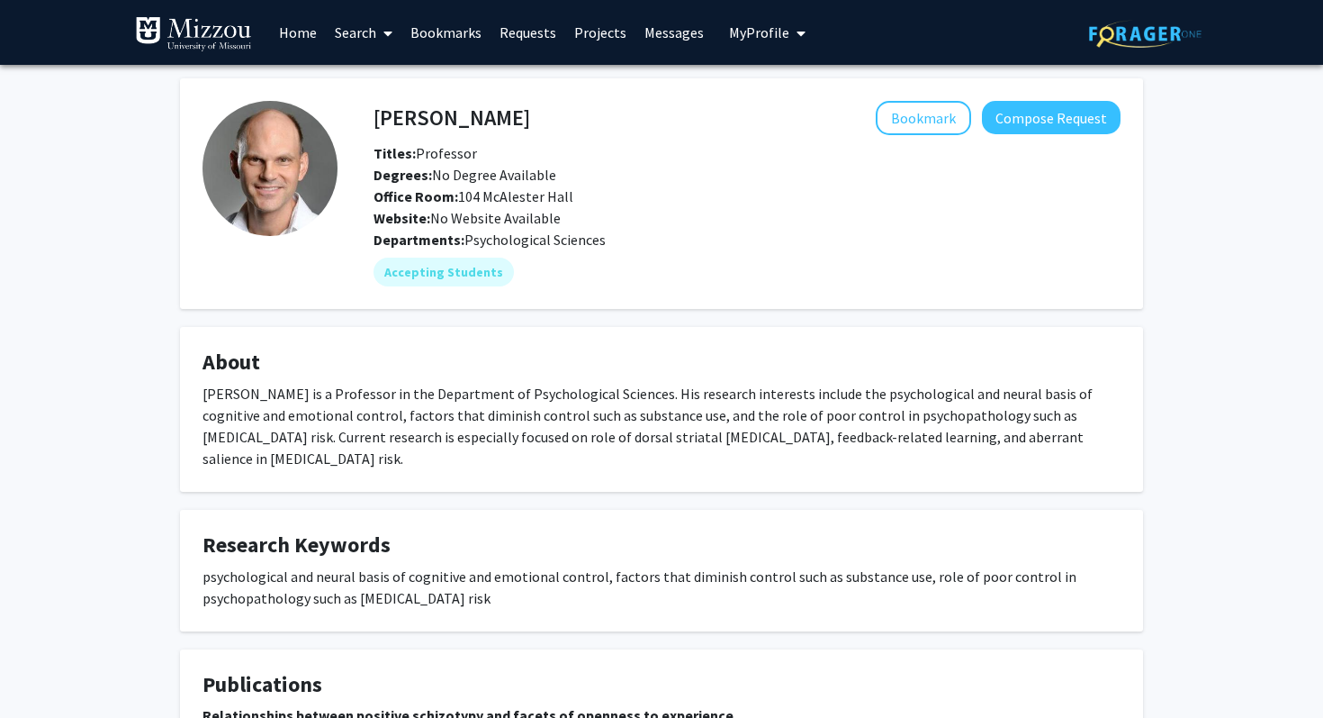
click at [436, 195] on b "Office Room:" at bounding box center [416, 196] width 85 height 18
